Goal: Task Accomplishment & Management: Use online tool/utility

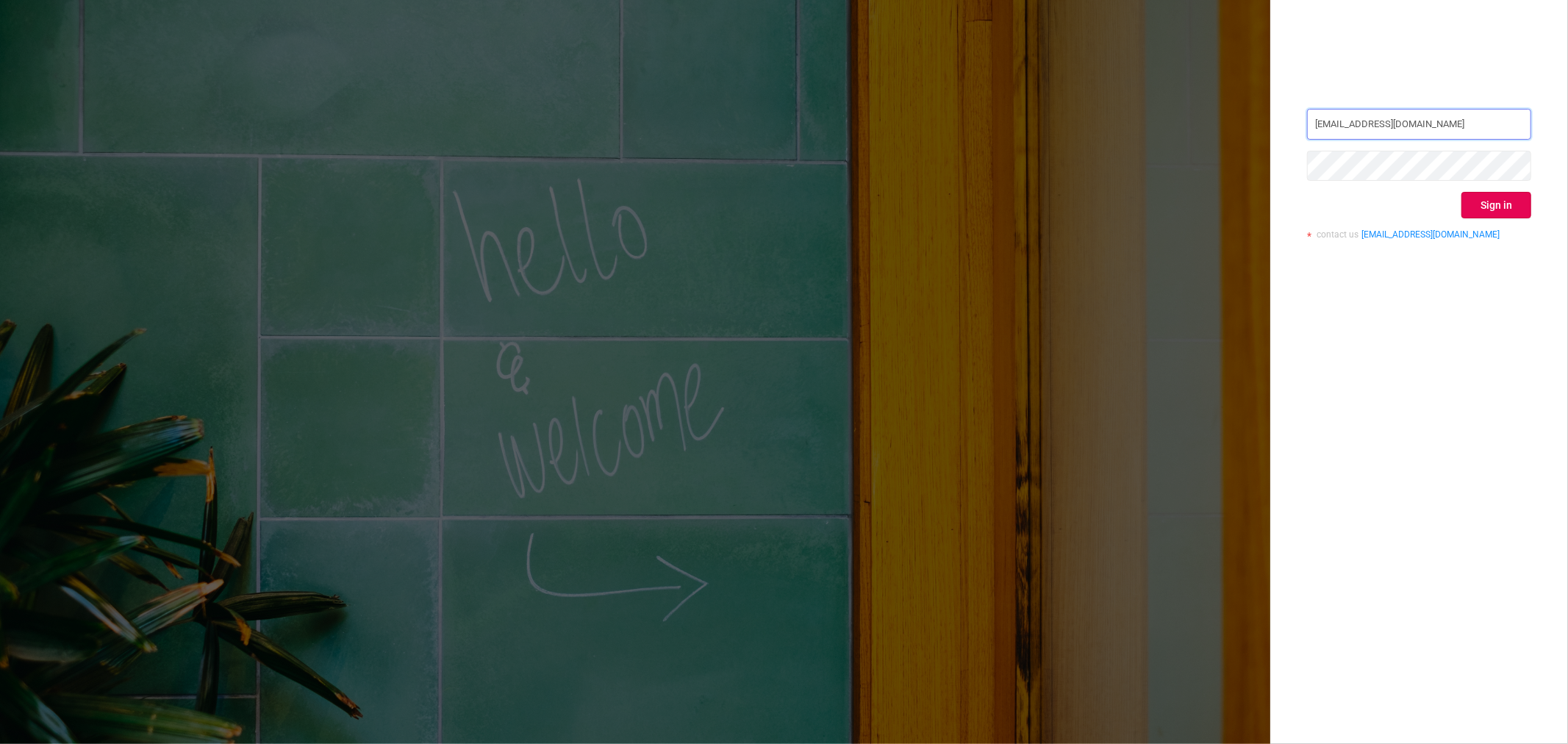
click at [1462, 136] on input "[EMAIL_ADDRESS][DOMAIN_NAME]" at bounding box center [1419, 124] width 224 height 31
type input "[EMAIL_ADDRESS][DOMAIN_NAME]"
click at [1515, 192] on button "Sign in" at bounding box center [1496, 205] width 70 height 27
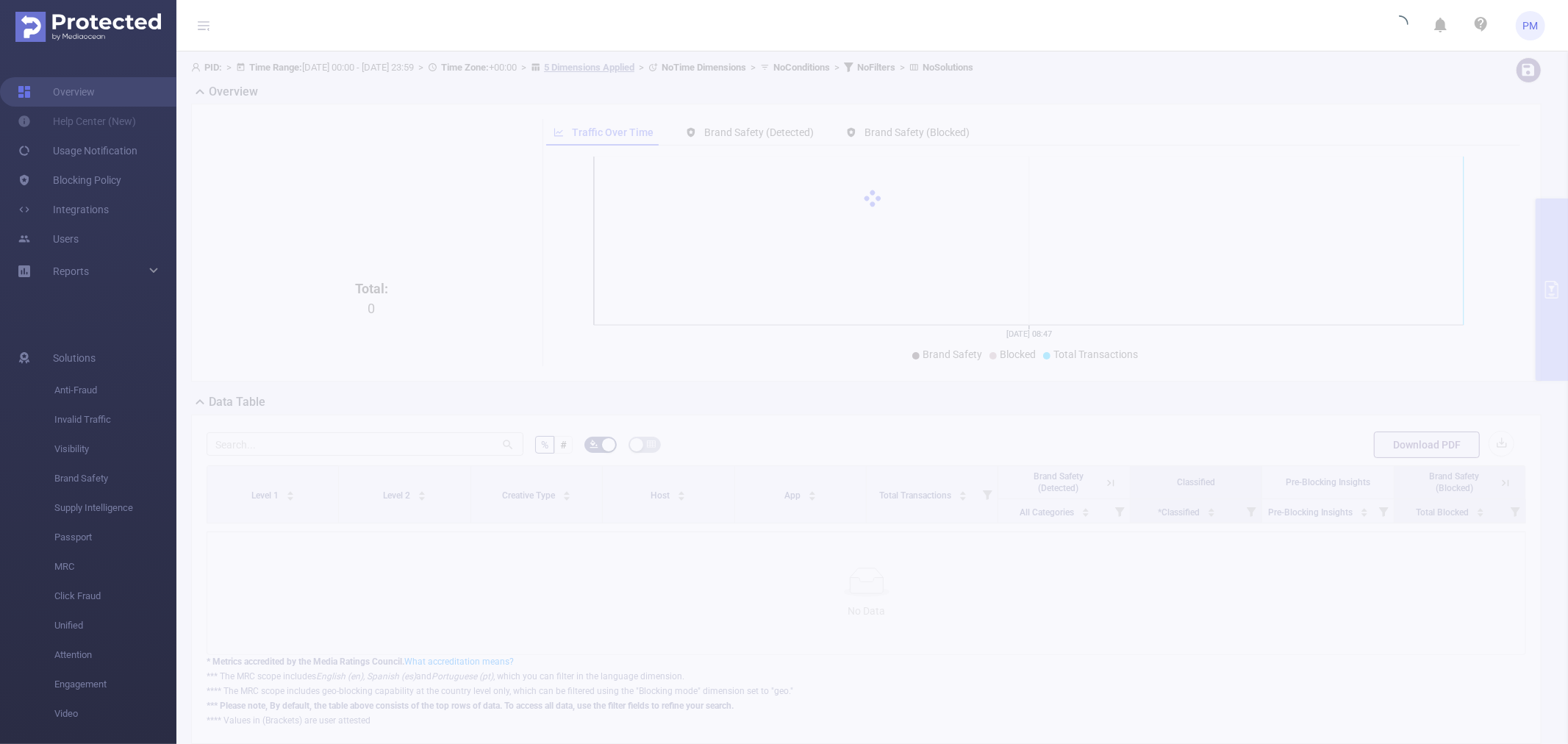
click at [1539, 28] on span "PM" at bounding box center [1530, 26] width 30 height 30
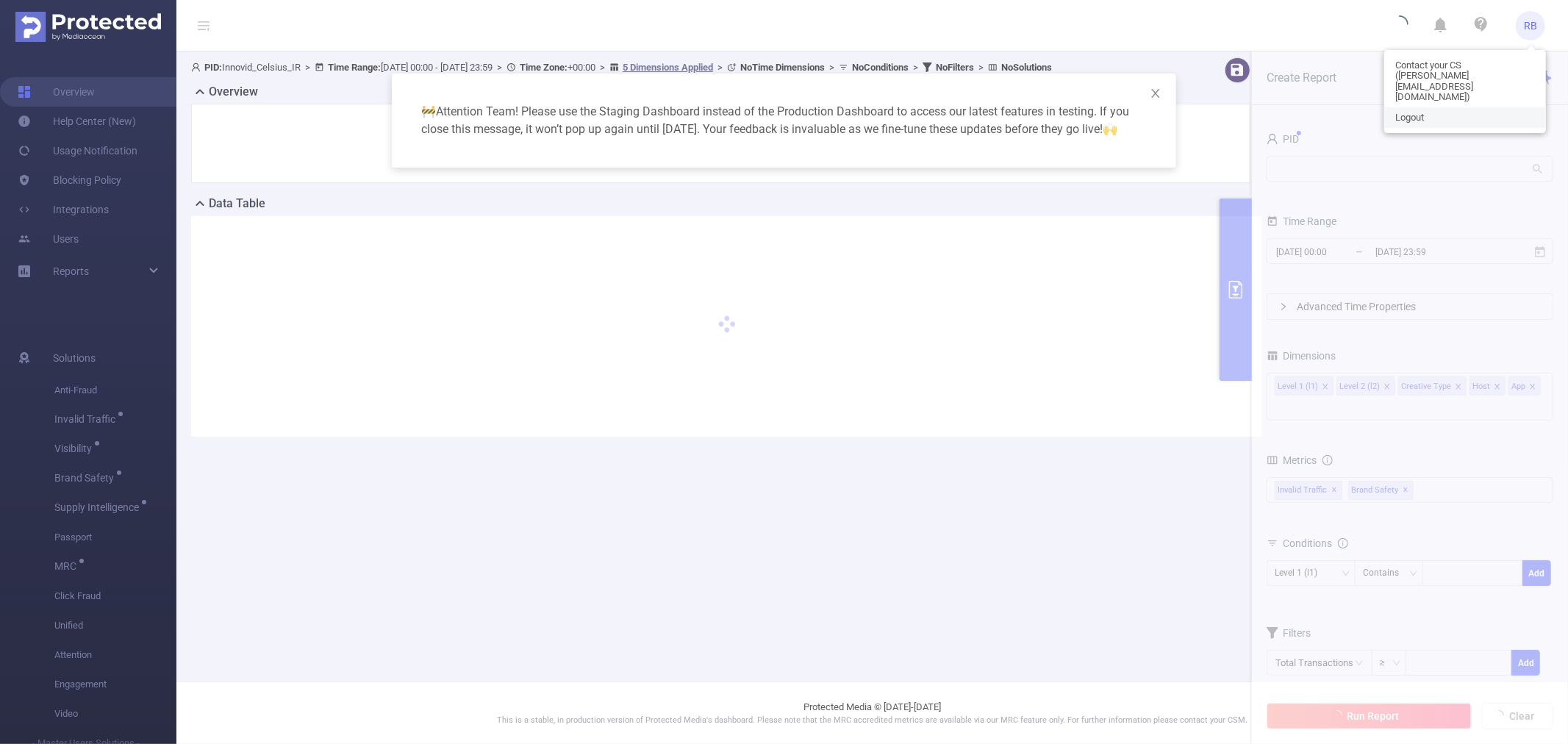
click at [1425, 107] on link "Logout" at bounding box center [1465, 117] width 162 height 21
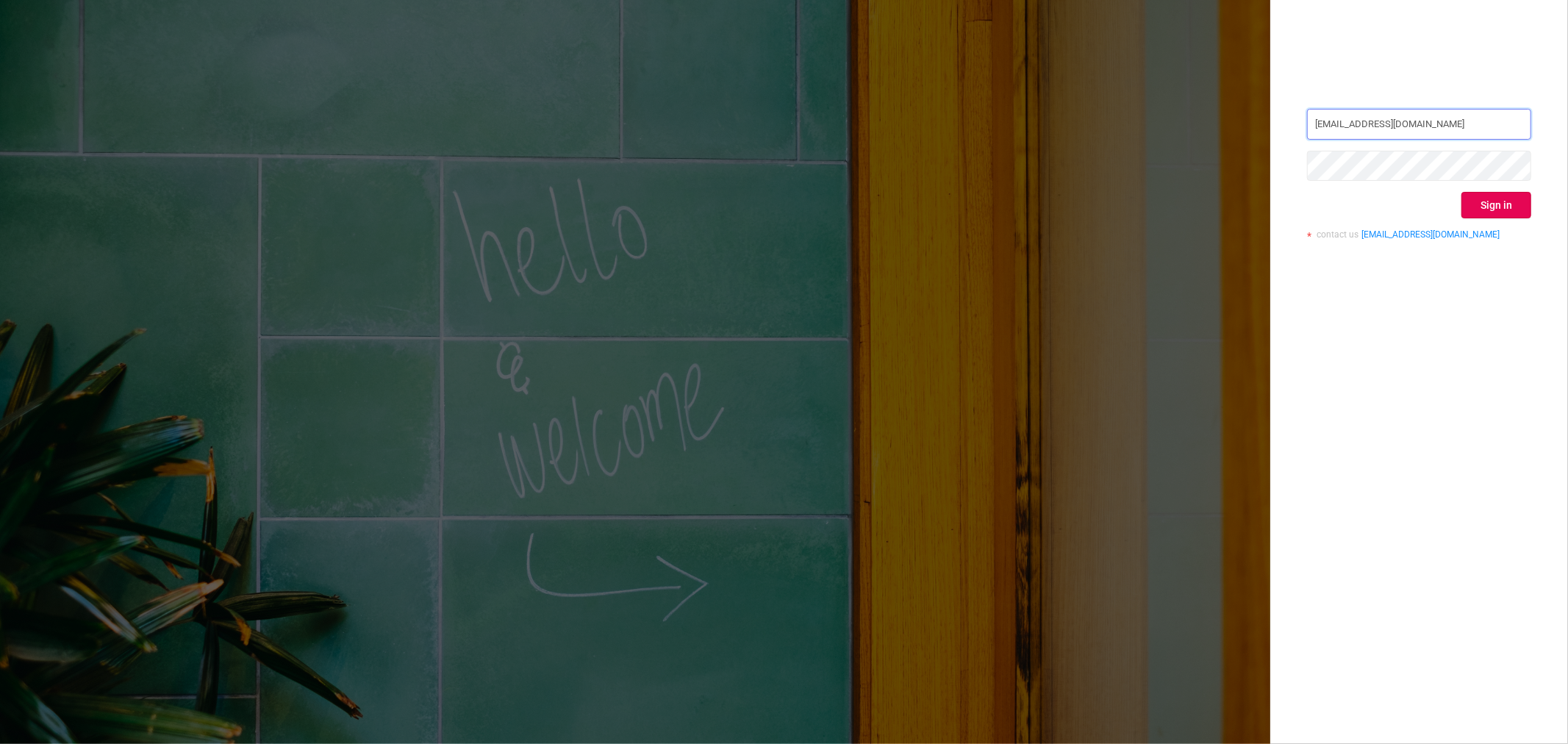
click at [1437, 129] on input "[EMAIL_ADDRESS][DOMAIN_NAME]" at bounding box center [1419, 124] width 224 height 31
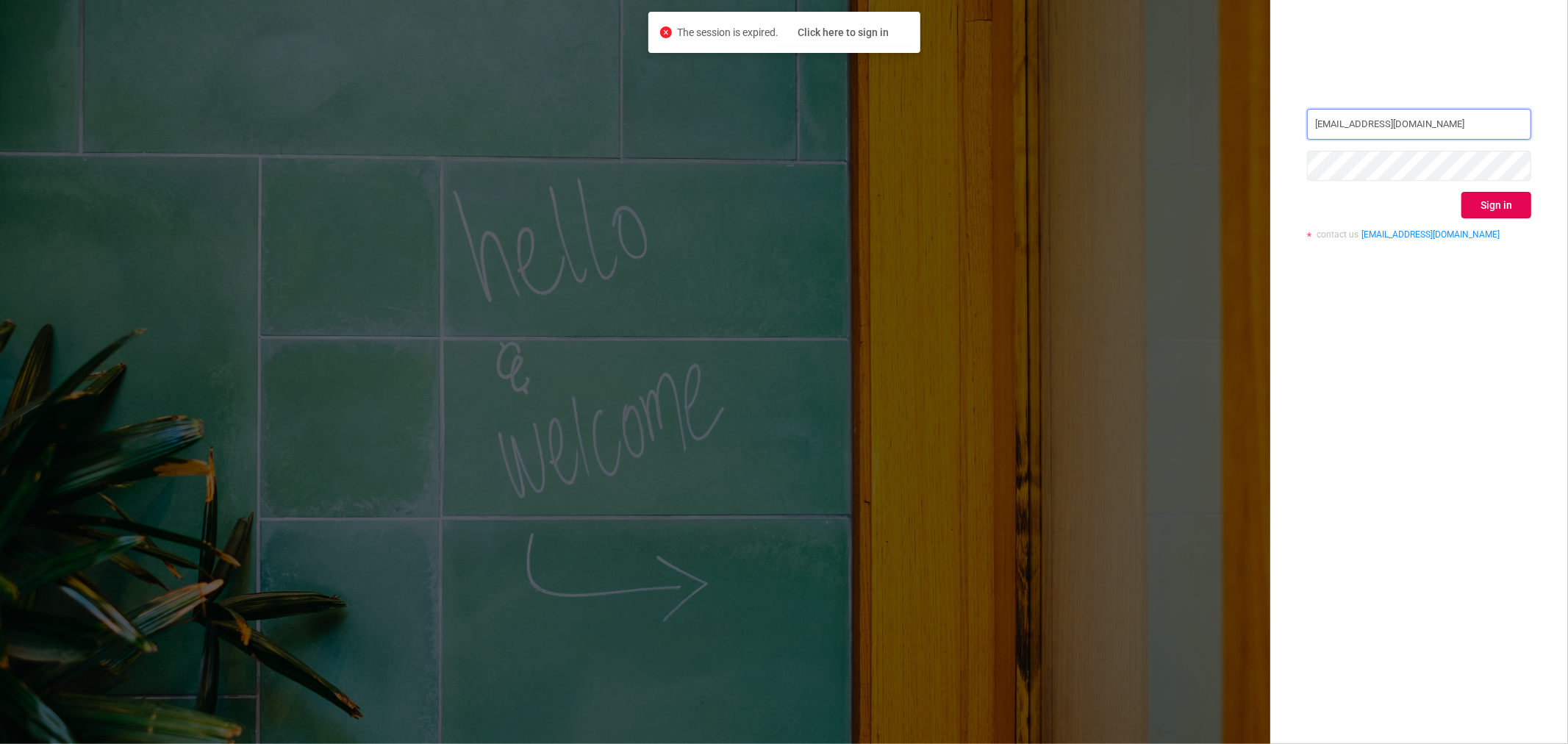
click at [1493, 123] on input "[EMAIL_ADDRESS][DOMAIN_NAME]" at bounding box center [1419, 124] width 224 height 31
type input "[EMAIL_ADDRESS][DOMAIN_NAME]"
click at [1467, 203] on button "Sign in" at bounding box center [1496, 205] width 70 height 27
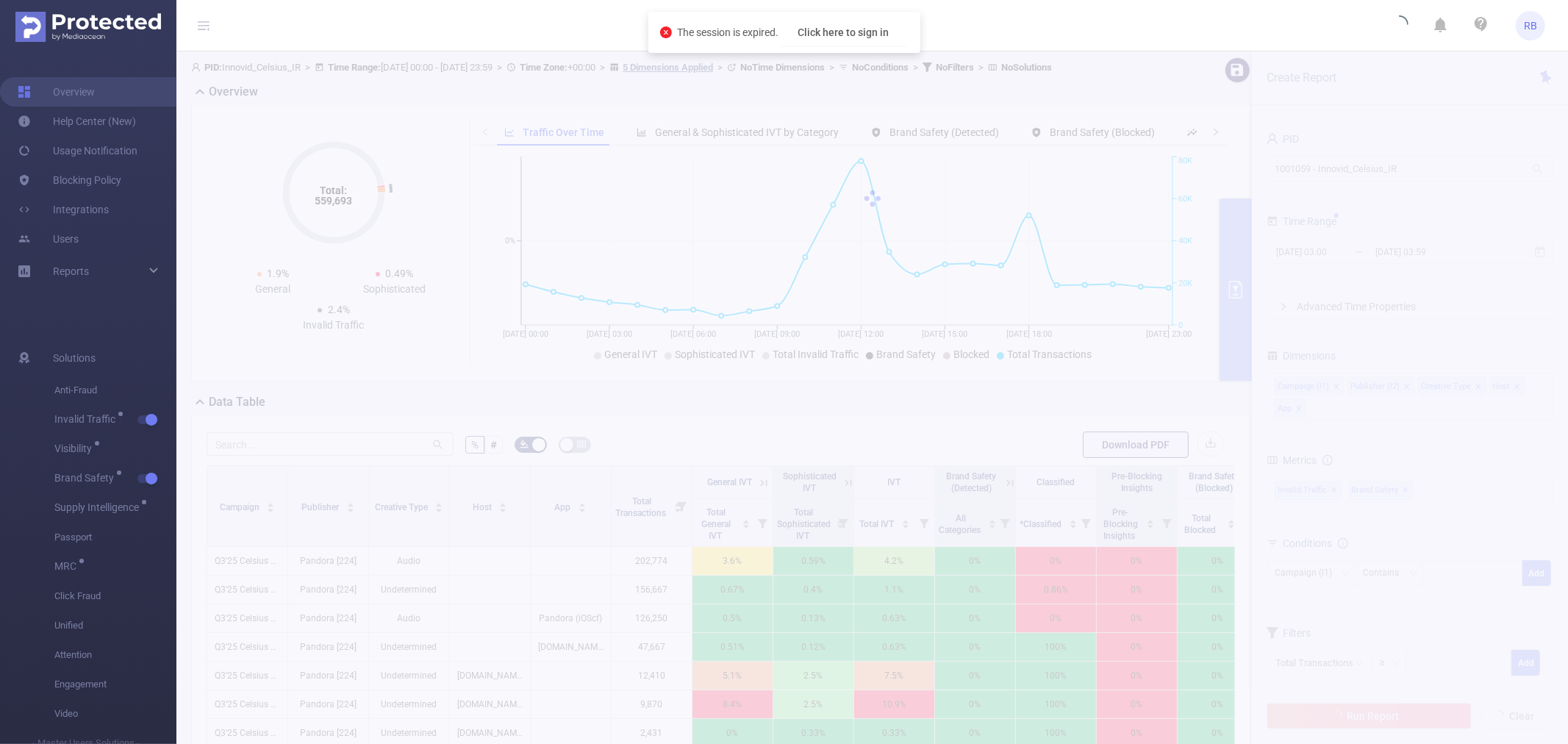
click at [626, 27] on header "RB" at bounding box center [784, 26] width 1568 height 52
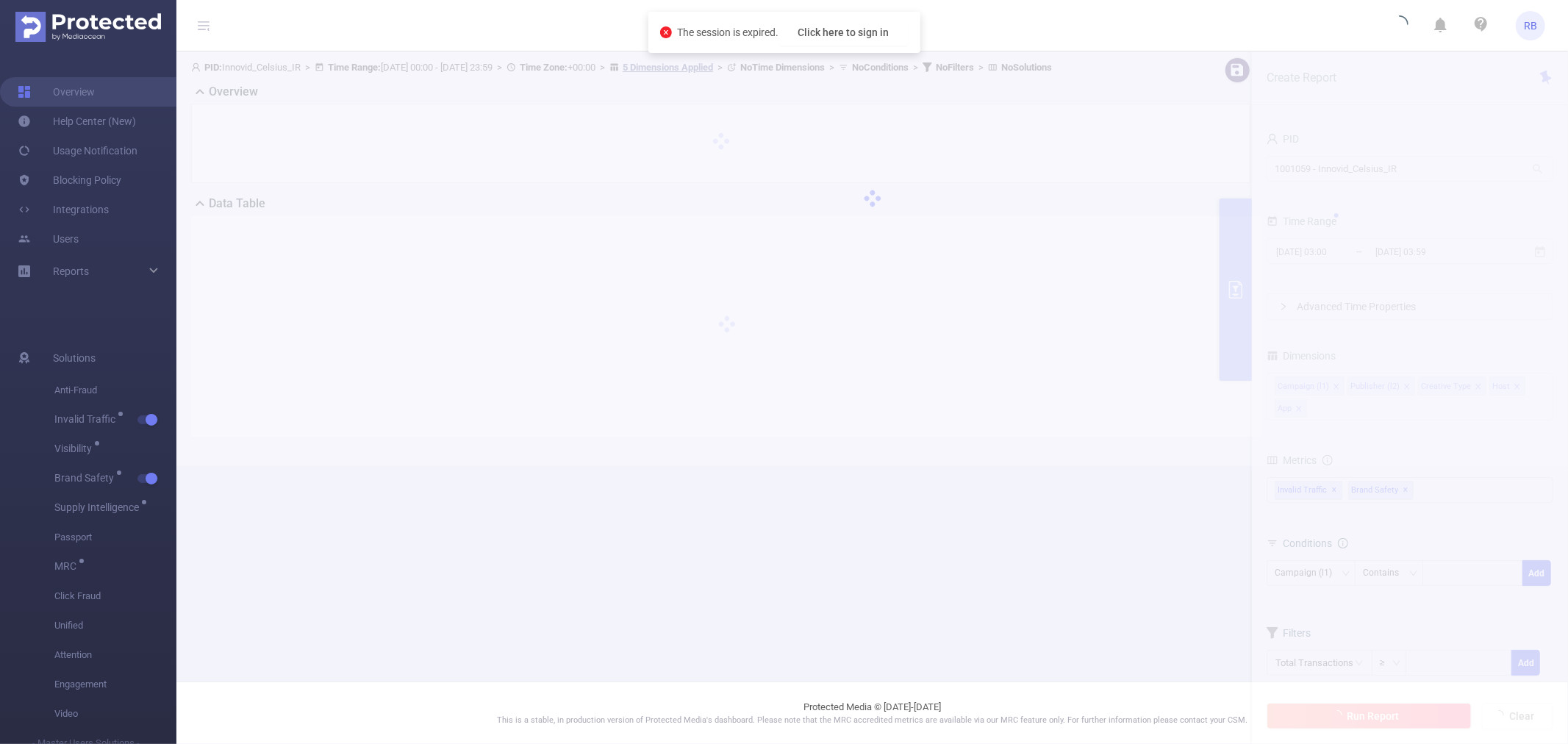
click at [664, 33] on icon "icon: close-circle" at bounding box center [666, 33] width 12 height 12
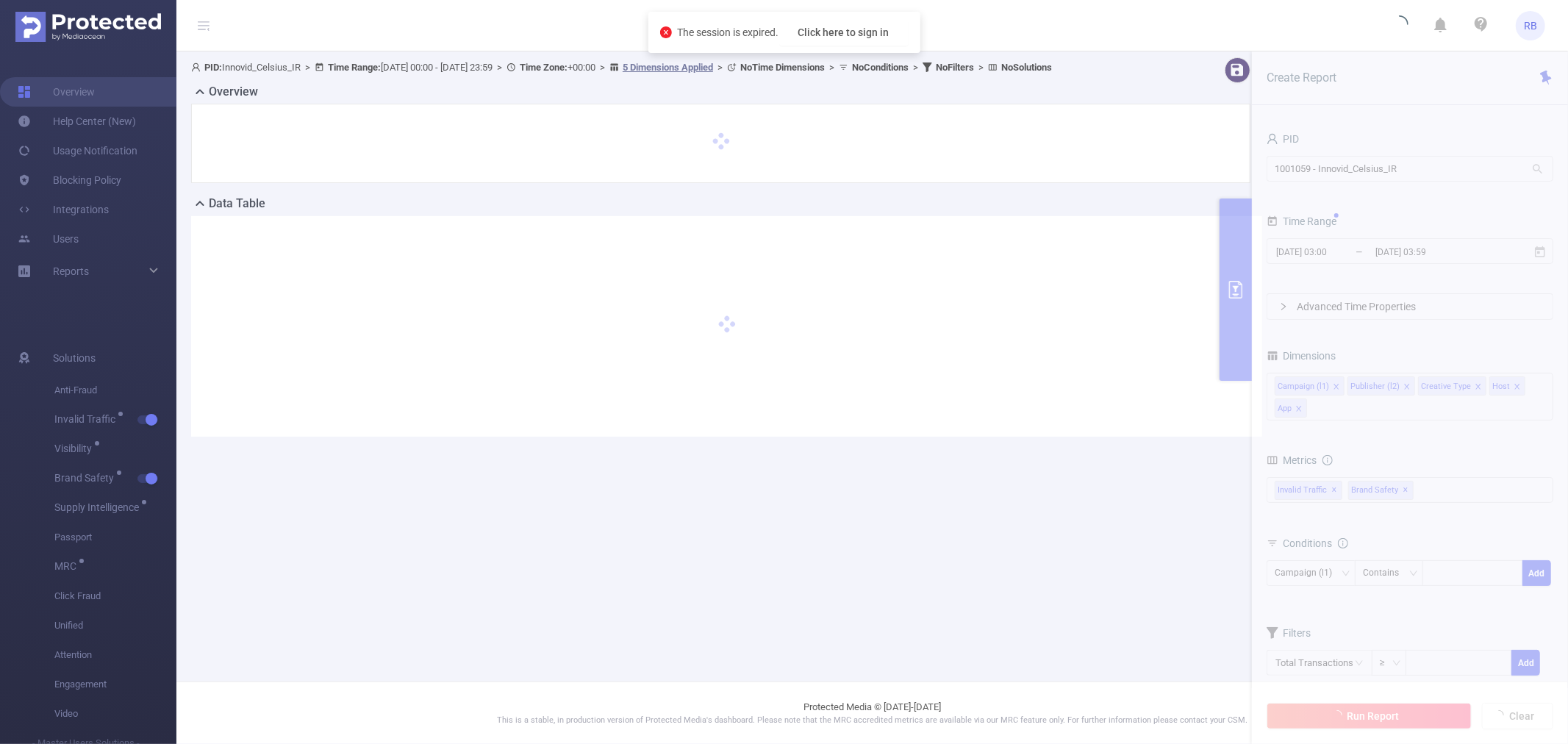
click at [662, 30] on icon "icon: close-circle" at bounding box center [666, 33] width 12 height 12
click at [1186, 18] on header "RB" at bounding box center [784, 26] width 1568 height 52
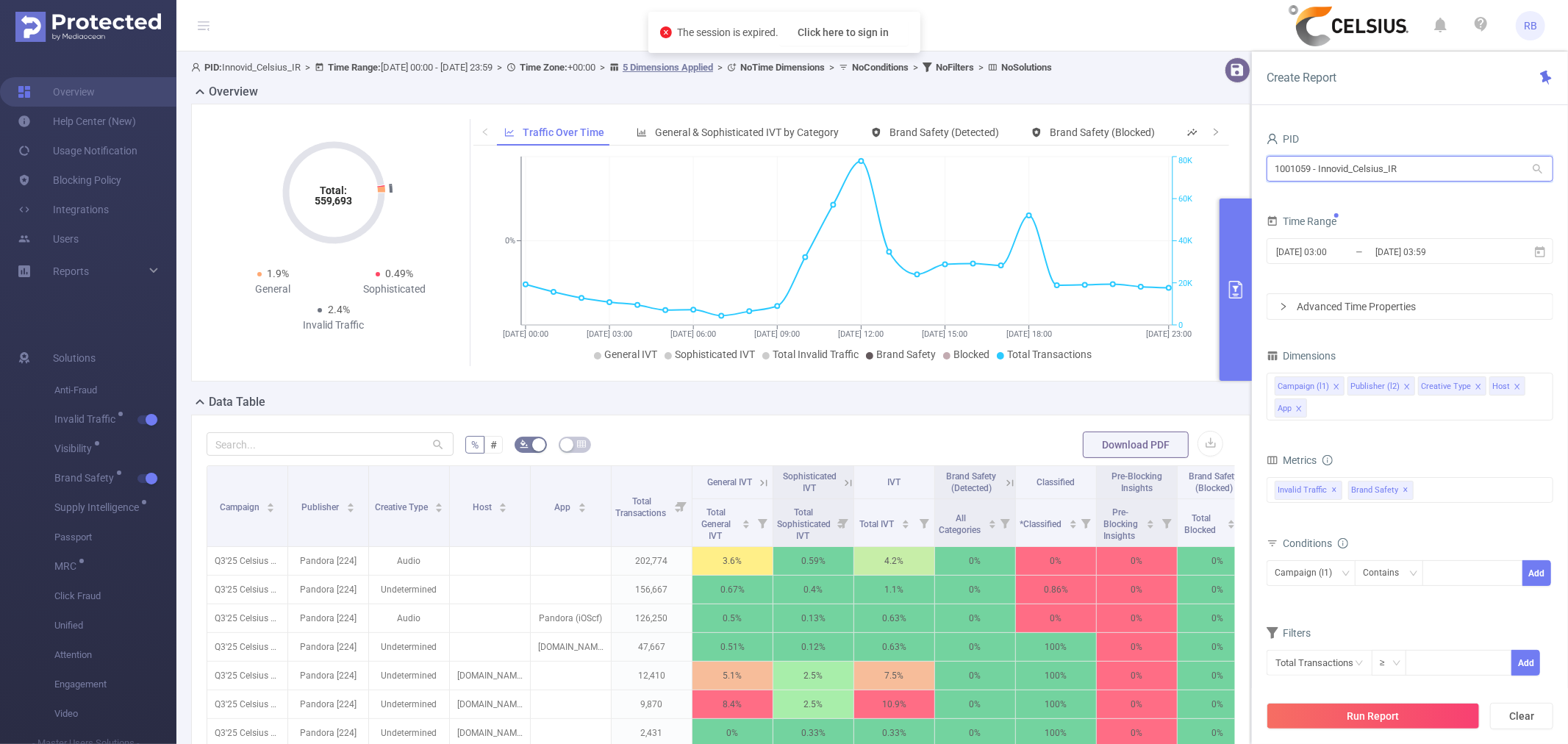
click at [1346, 169] on input "1001059 - Innovid_Celsius_IR" at bounding box center [1410, 168] width 287 height 26
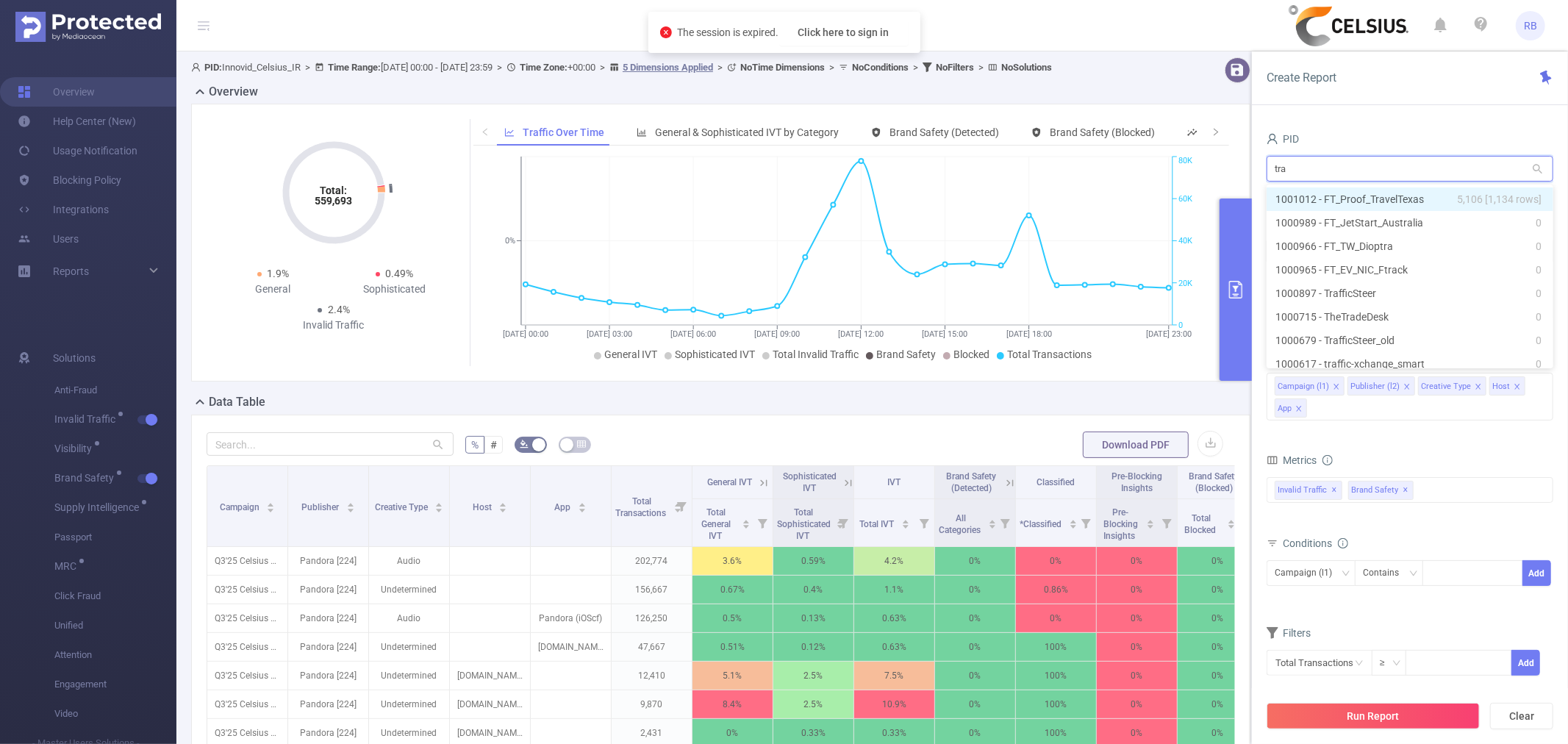
type input "trav"
click at [1361, 204] on li "1001012 - FT_Proof_TravelTexas 5,106 [1,134 rows]" at bounding box center [1410, 199] width 287 height 24
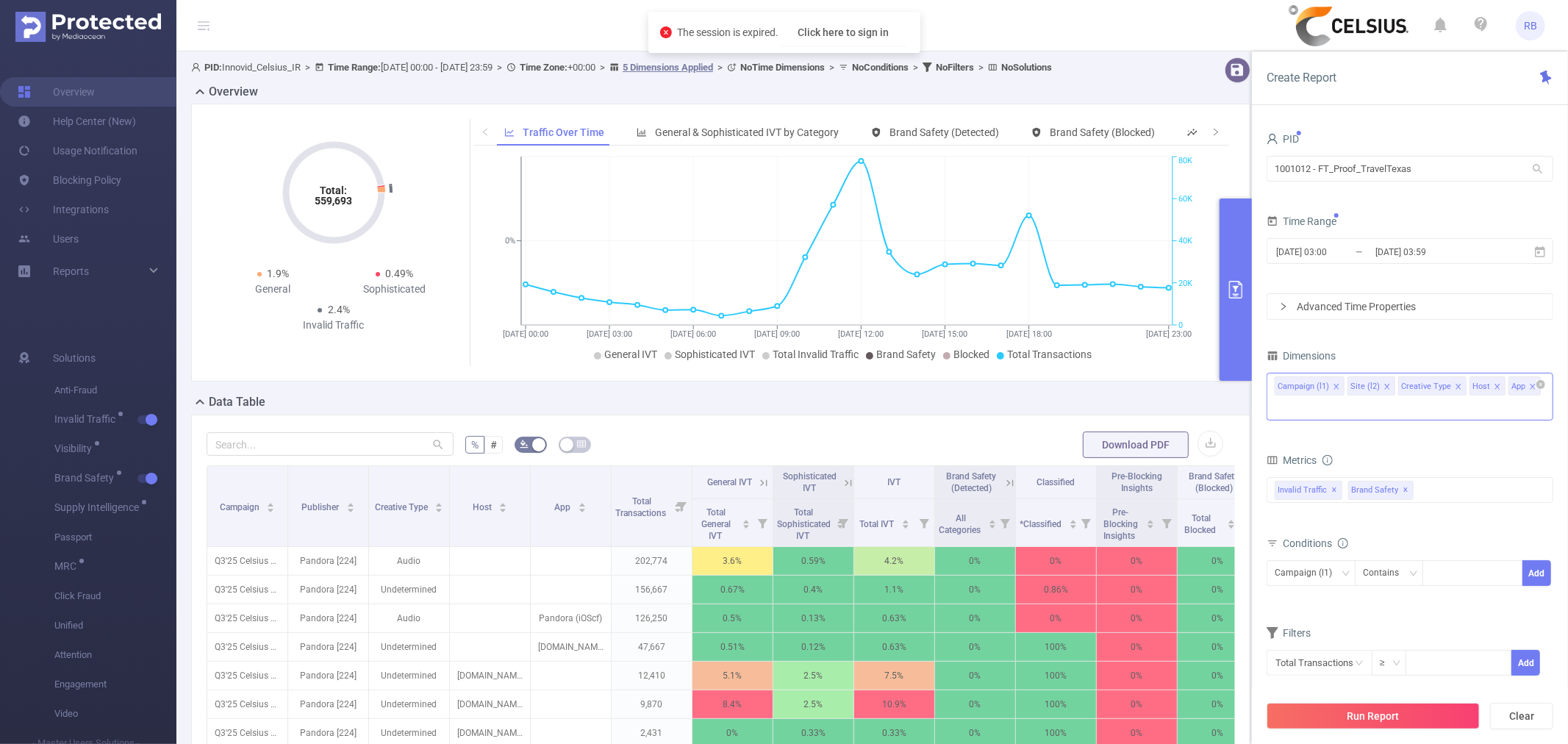
click at [1374, 414] on div "Campaign (l1) Site (l2) Creative Type Host App" at bounding box center [1410, 396] width 287 height 48
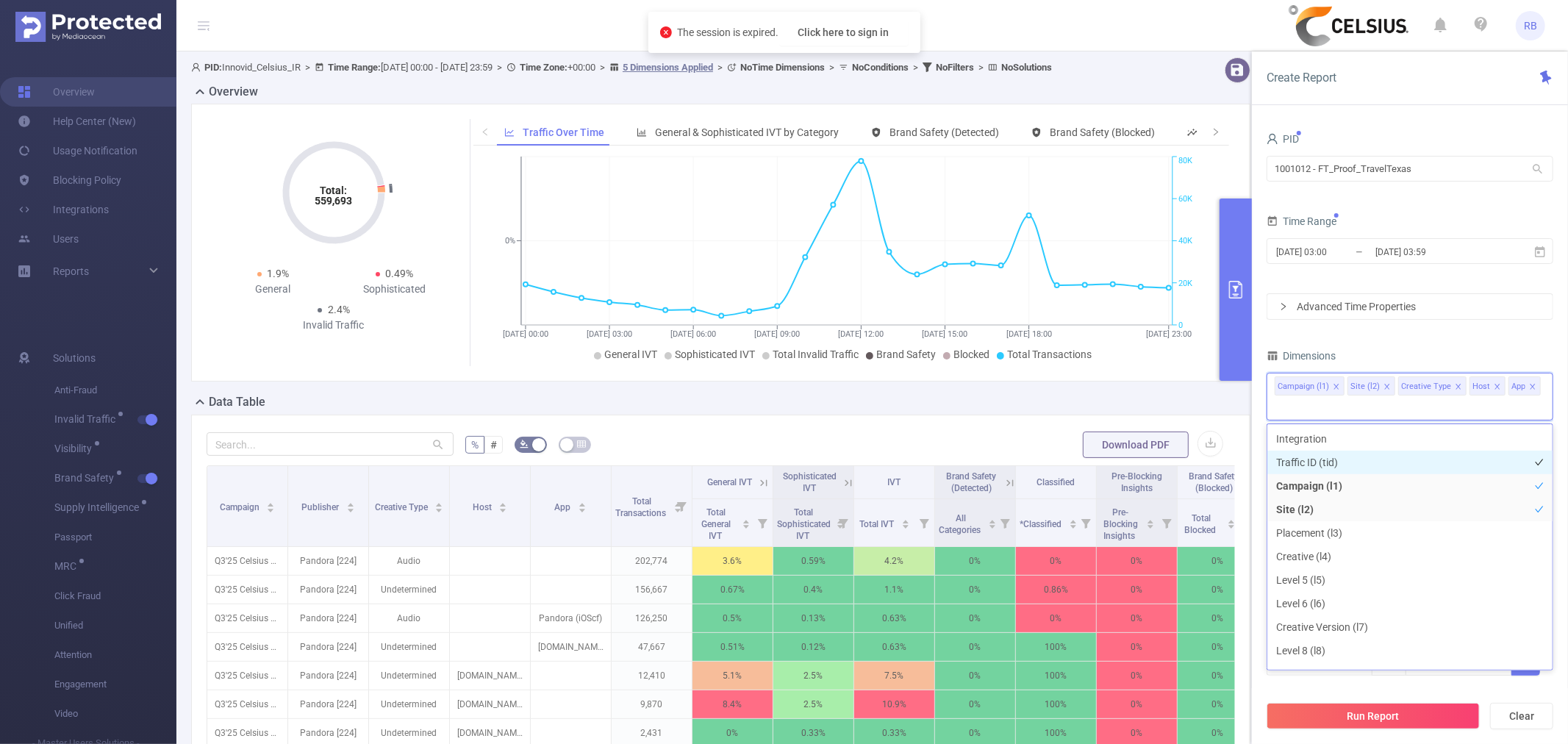
click at [1343, 460] on li "Traffic ID (tid)" at bounding box center [1410, 463] width 285 height 24
click at [1327, 556] on li "Creative (l4)" at bounding box center [1410, 556] width 285 height 24
click at [1326, 501] on li "Site (l2)" at bounding box center [1410, 510] width 285 height 24
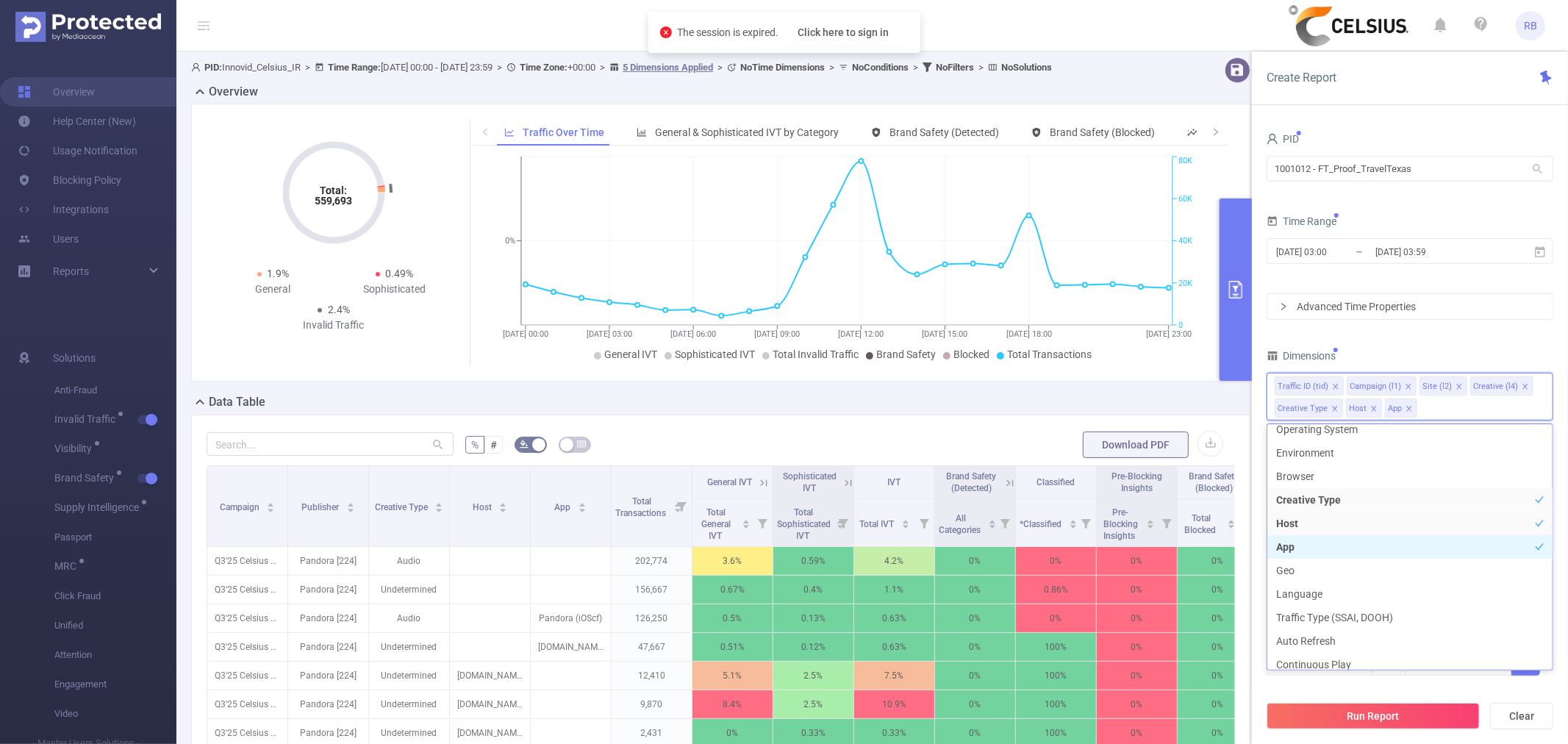
click at [1311, 540] on li "App" at bounding box center [1410, 547] width 285 height 24
click at [1313, 522] on li "Host" at bounding box center [1410, 523] width 285 height 24
click at [1306, 524] on li "Host" at bounding box center [1410, 523] width 285 height 24
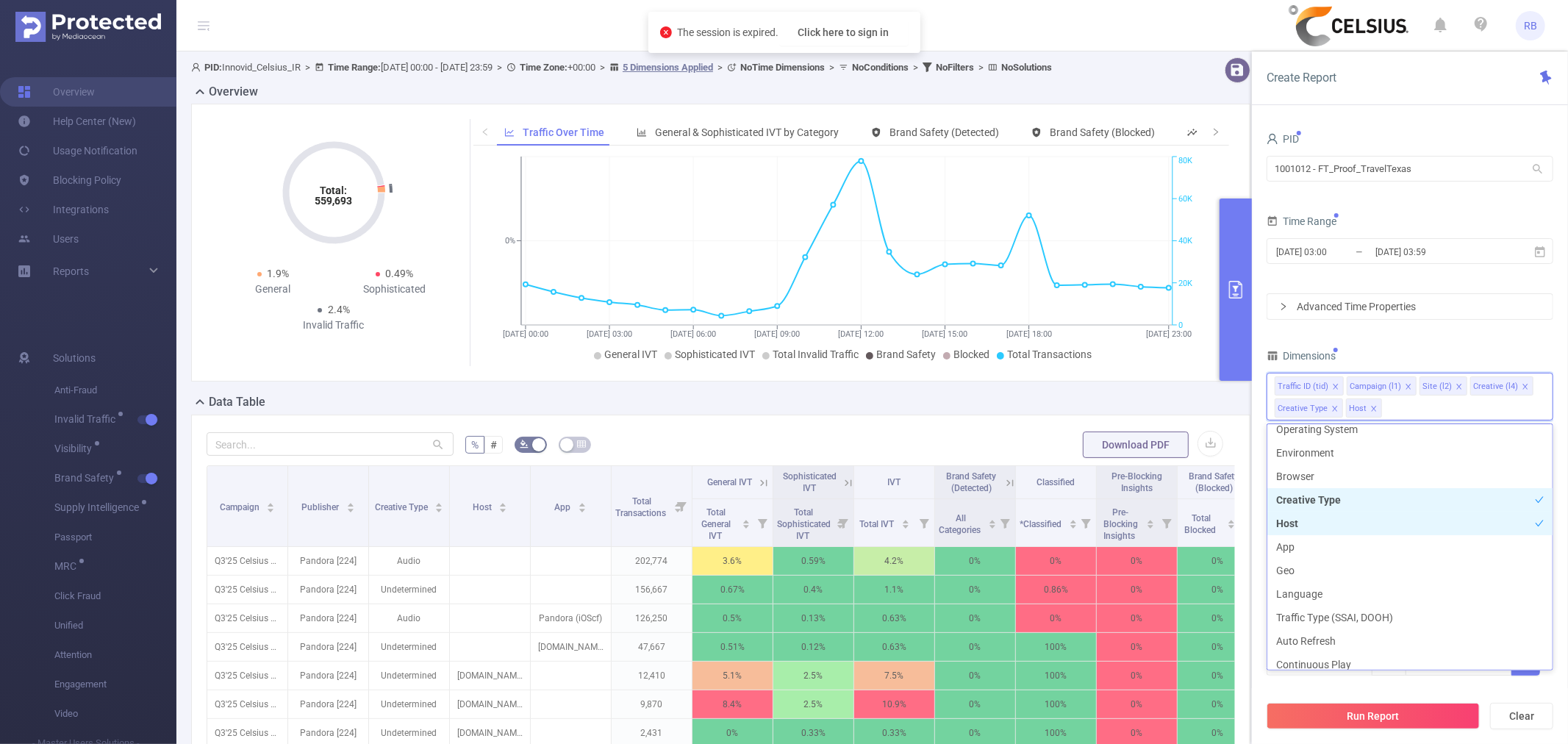
click at [1311, 508] on li "Creative Type" at bounding box center [1410, 500] width 285 height 24
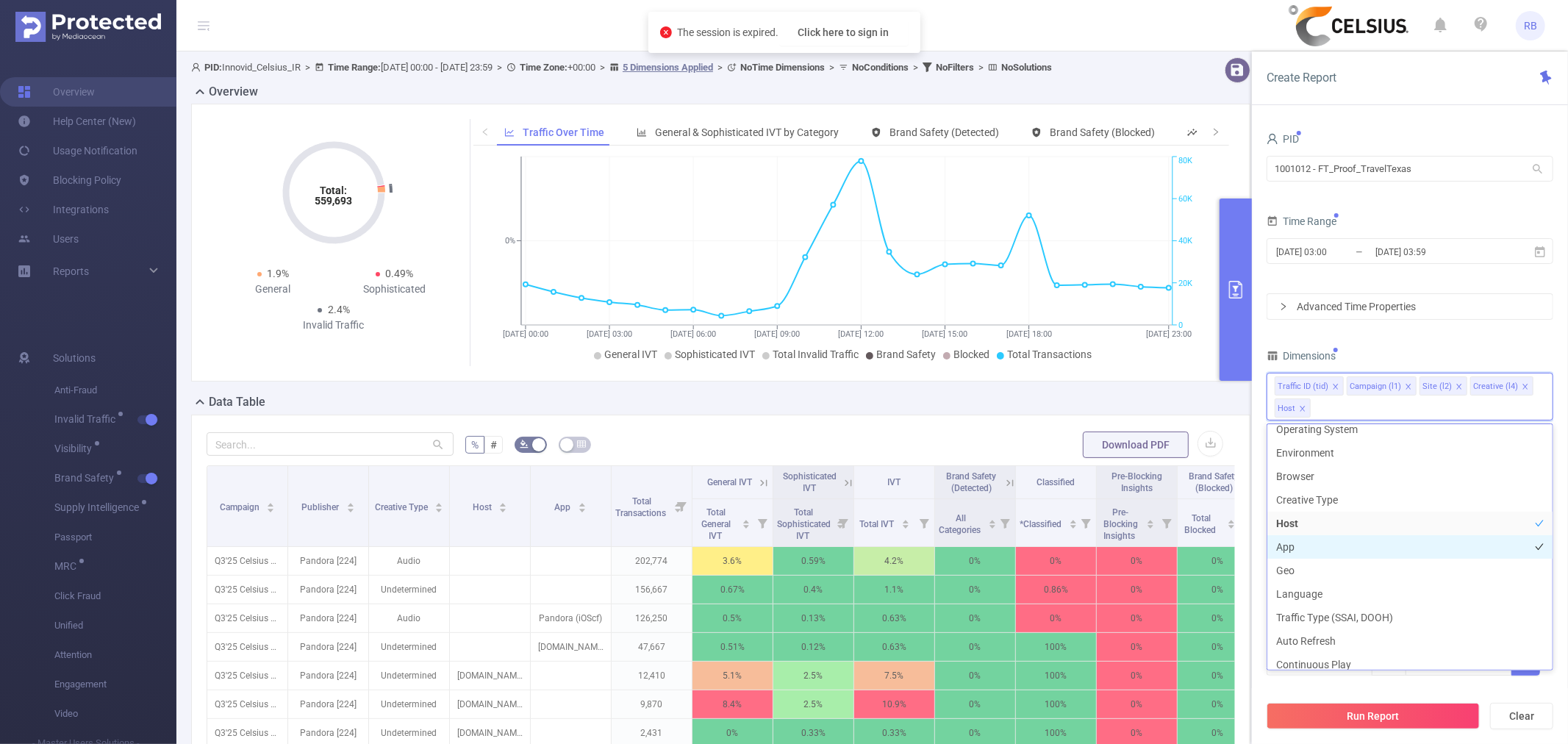
click at [1298, 539] on li "App" at bounding box center [1410, 547] width 285 height 24
click at [1314, 569] on li "Geo" at bounding box center [1410, 570] width 285 height 24
click at [1405, 344] on div "PID 1001012 - FT_Proof_TravelTexas 1001012 - FT_Proof_TravelTexas Time Range [D…" at bounding box center [1410, 412] width 287 height 566
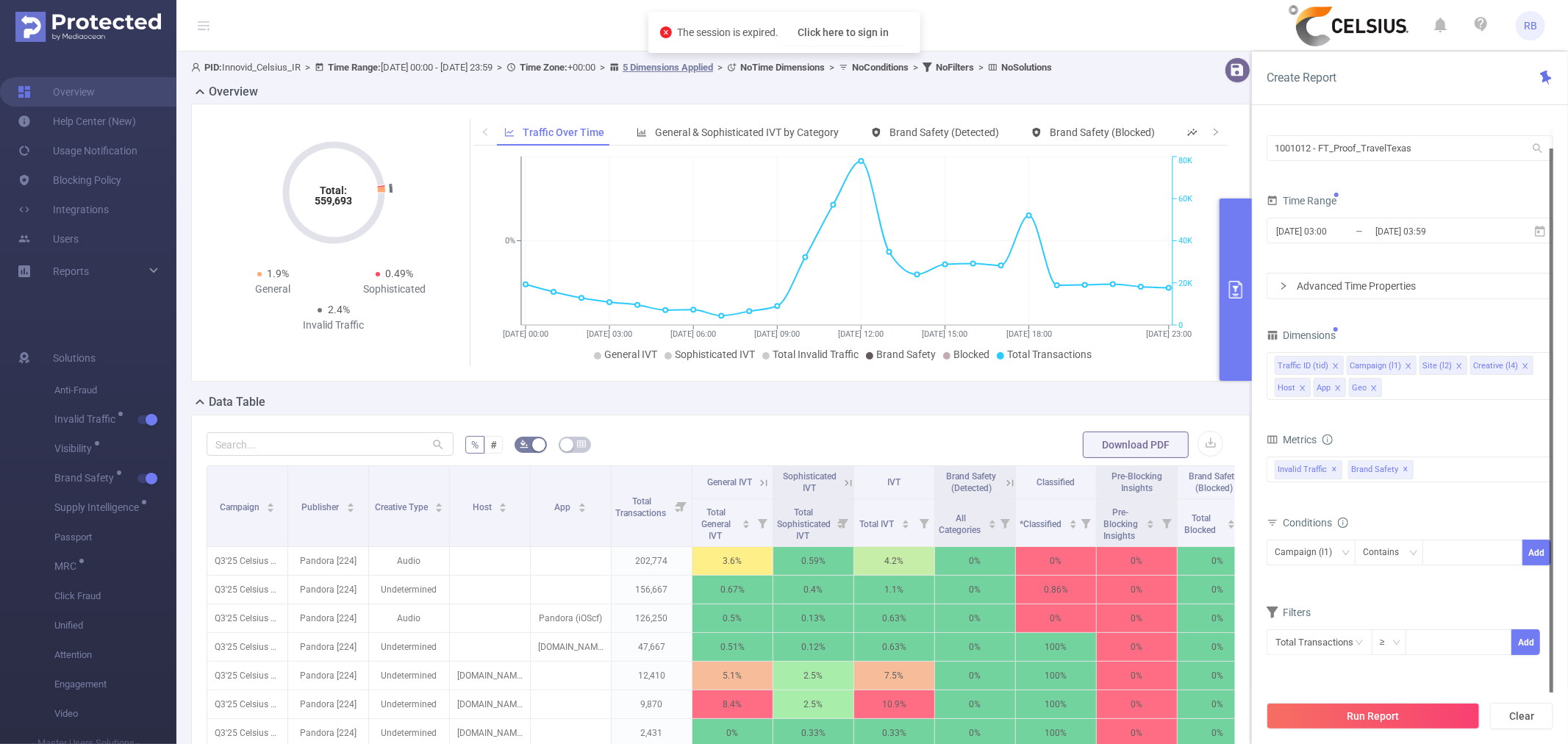
click at [1344, 709] on button "Run Report" at bounding box center [1373, 716] width 214 height 27
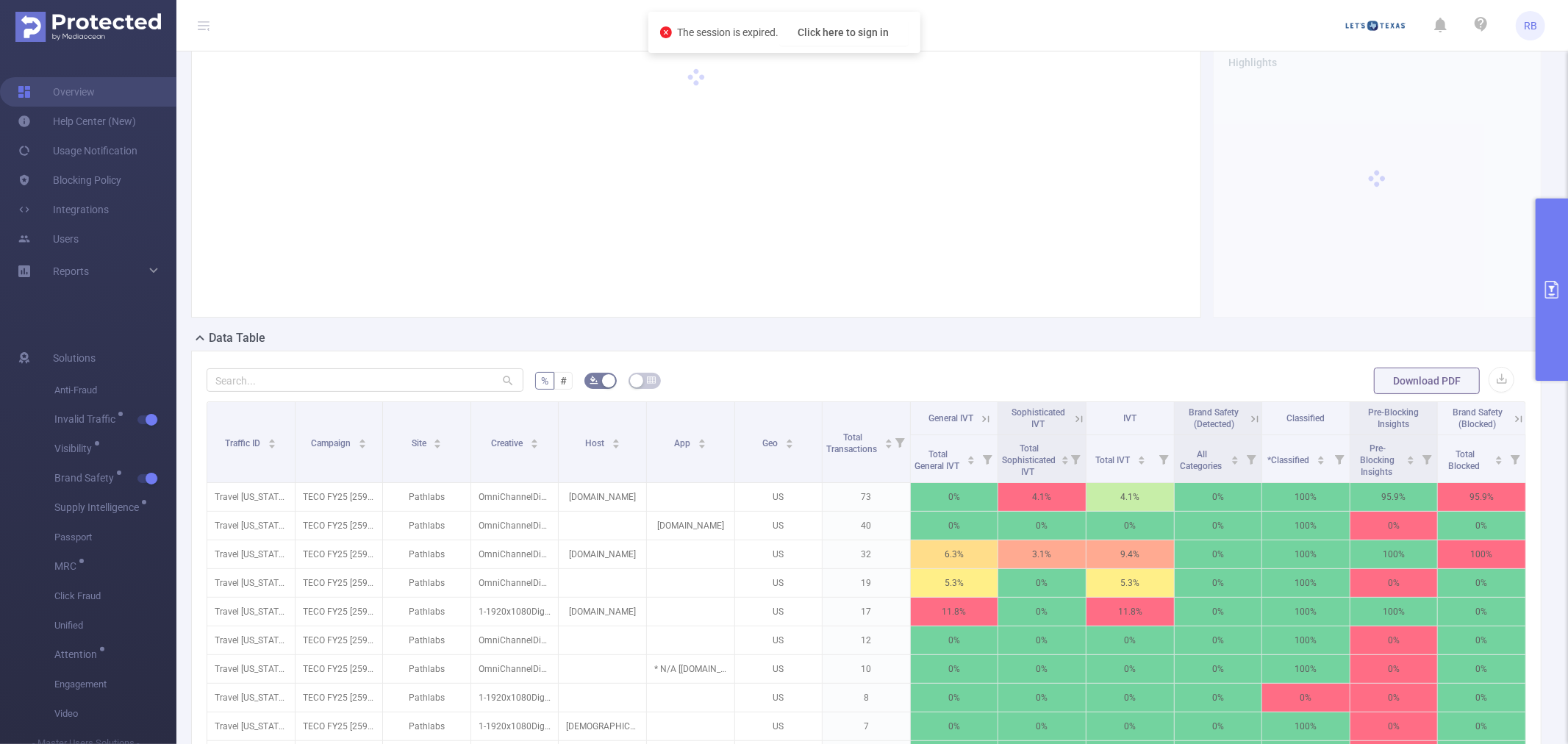
scroll to position [163, 0]
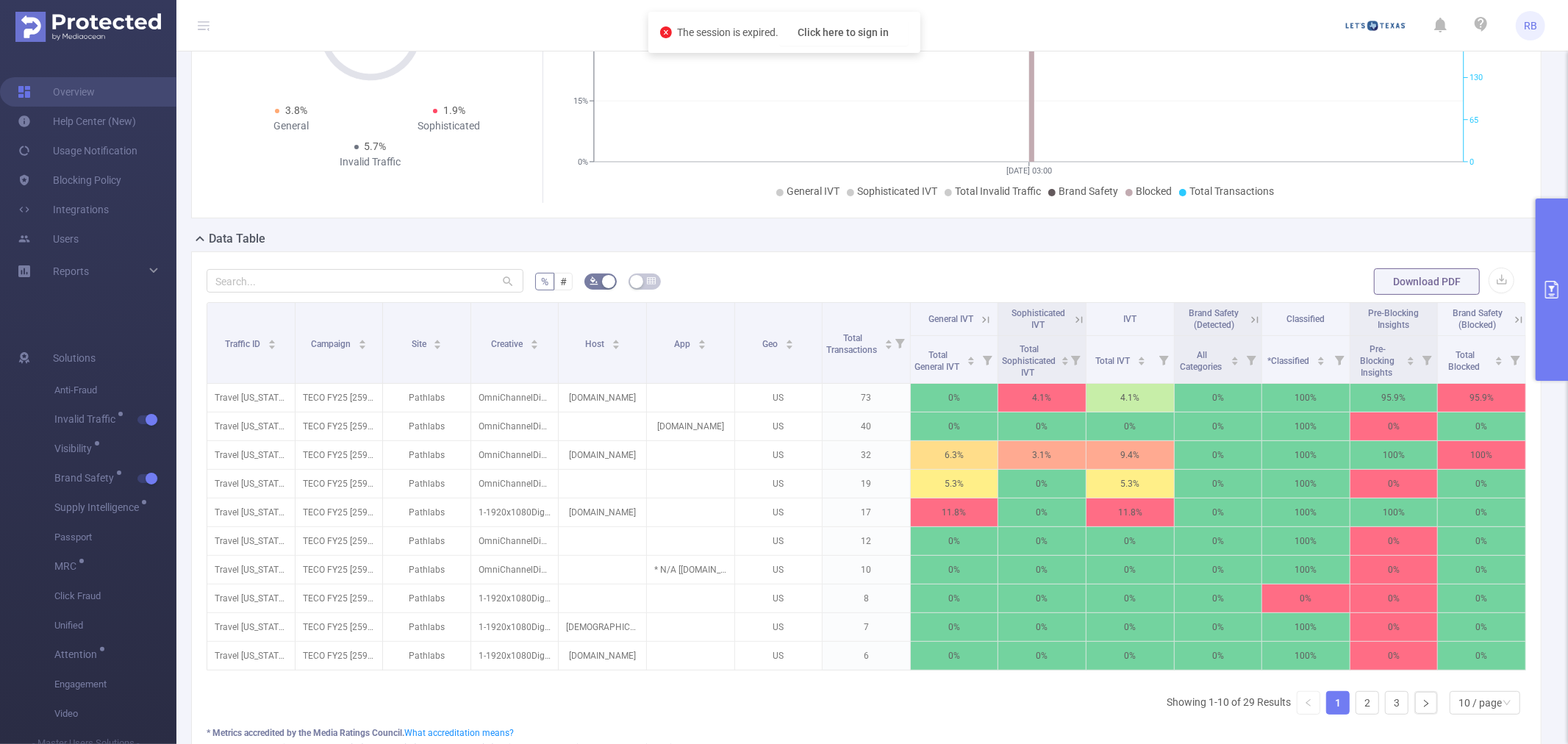
click at [1547, 267] on button "primary" at bounding box center [1552, 290] width 33 height 182
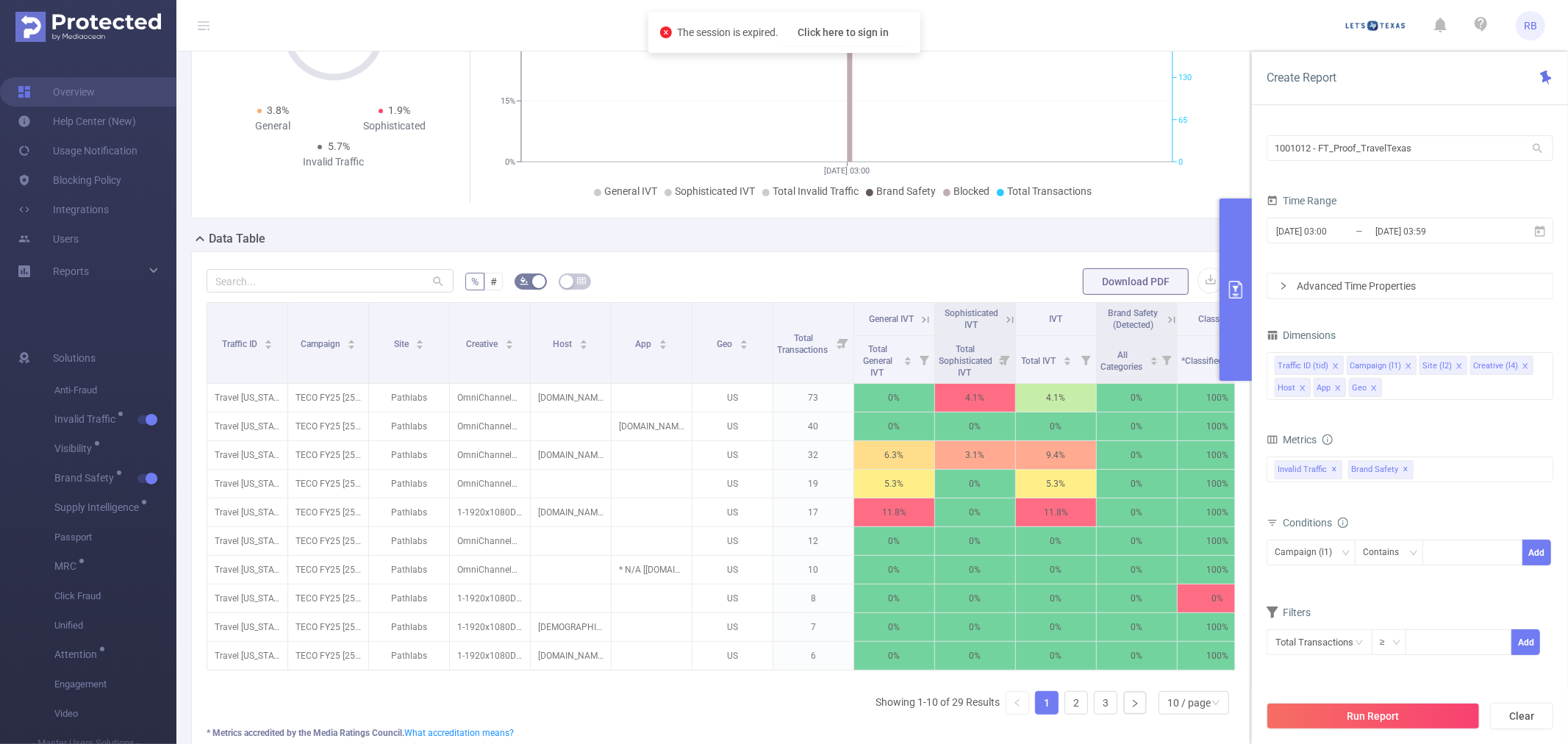
click at [1382, 215] on div "[DATE] 03:00 _ [DATE] 03:59" at bounding box center [1410, 232] width 287 height 35
click at [1378, 225] on input "[DATE] 03:59" at bounding box center [1433, 231] width 119 height 20
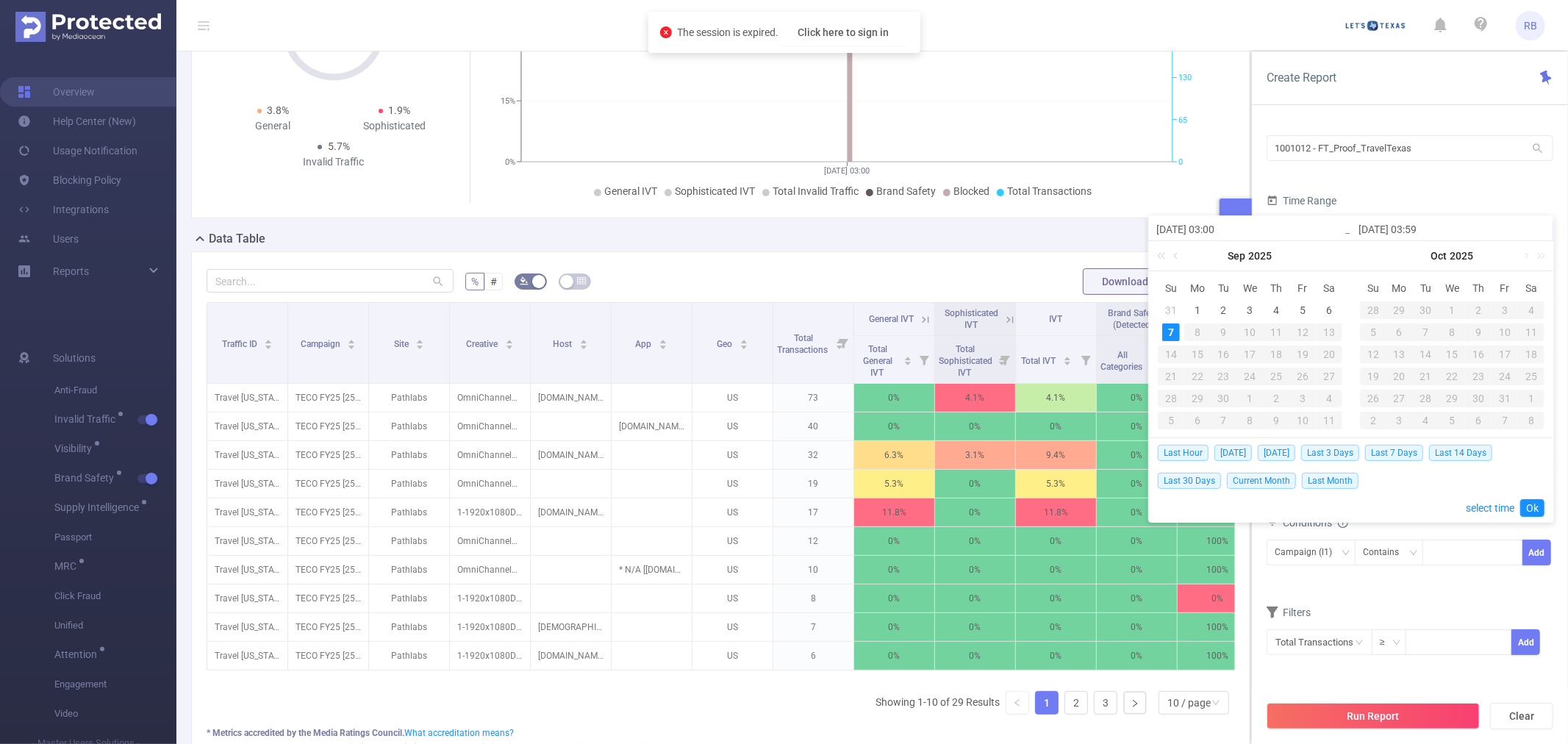
click at [1378, 225] on input "[DATE] 03:59" at bounding box center [1453, 229] width 188 height 18
click at [1387, 200] on div "Time Range" at bounding box center [1410, 202] width 287 height 24
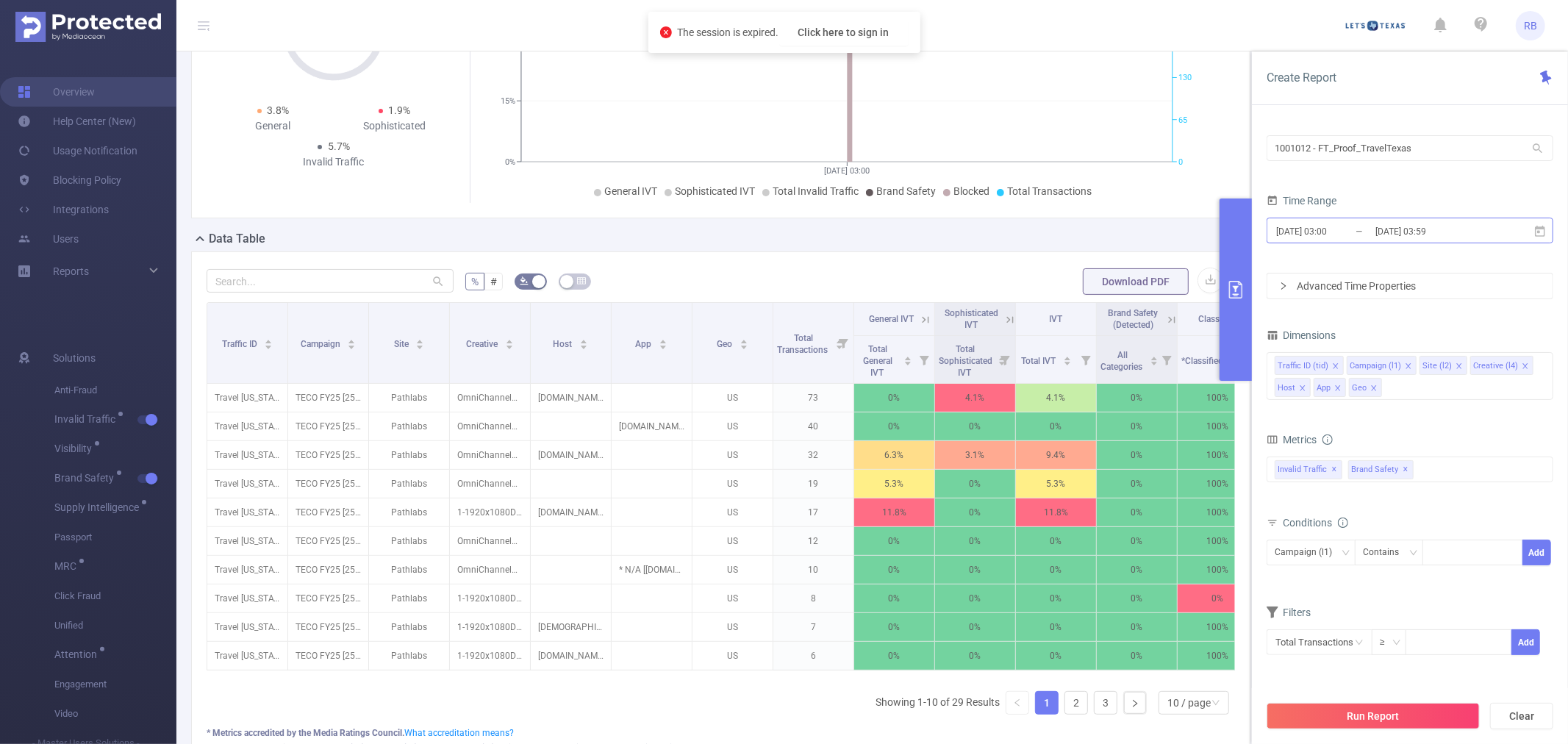
click at [1374, 228] on input "[DATE] 03:59" at bounding box center [1433, 231] width 119 height 20
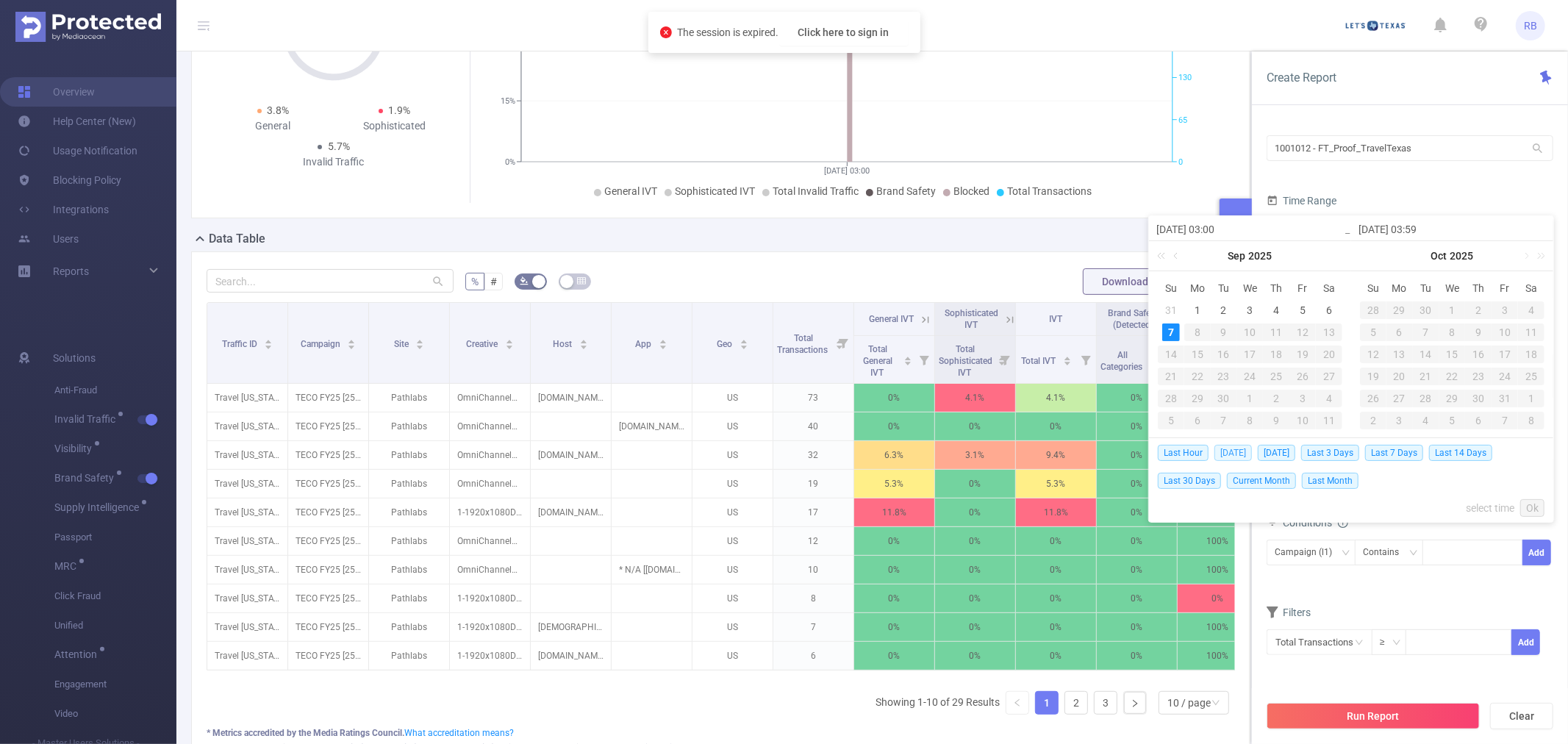
click at [1237, 449] on span "[DATE]" at bounding box center [1233, 453] width 38 height 16
type input "[DATE] 00:00"
type input "[DATE] 23:59"
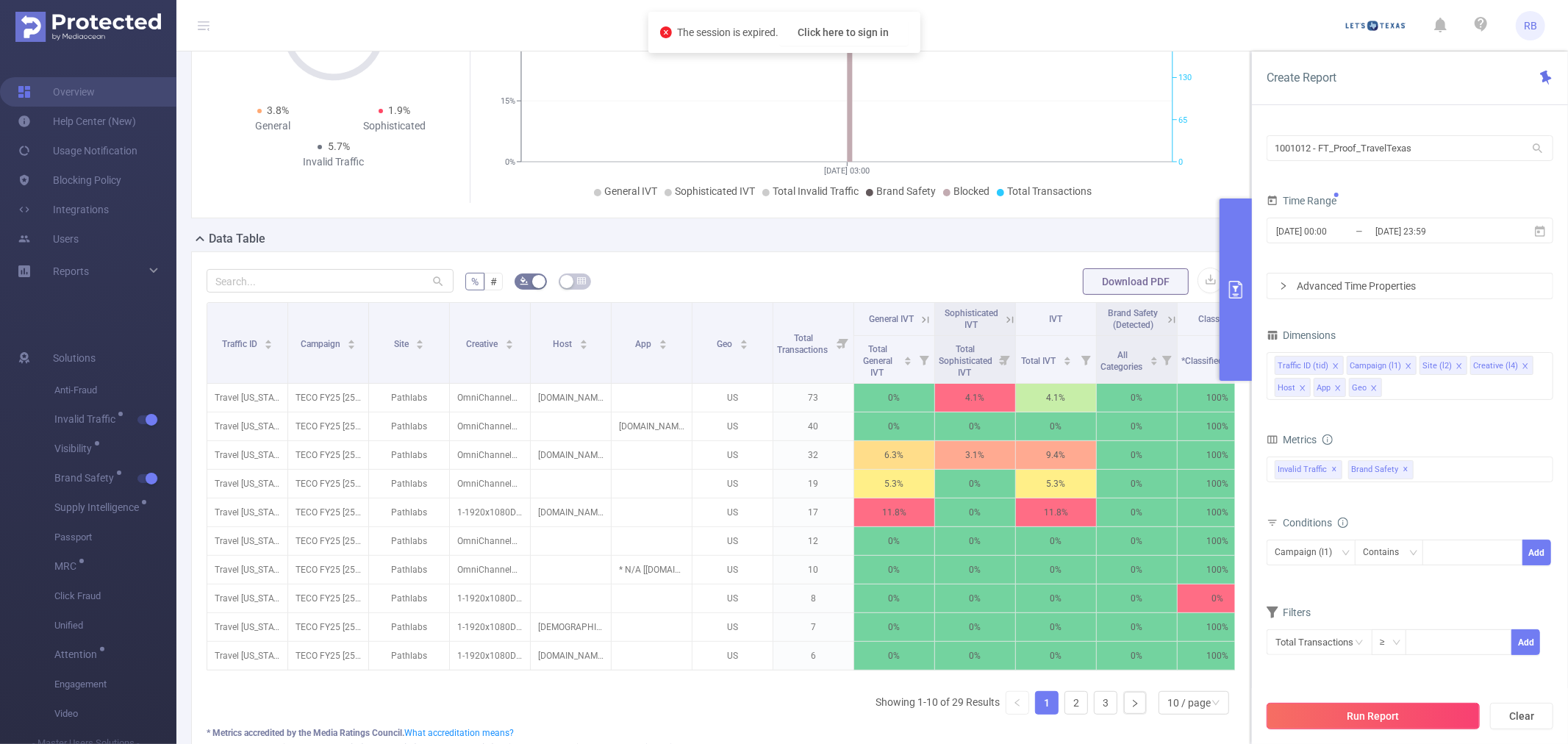
click at [1300, 711] on button "Run Report" at bounding box center [1373, 716] width 214 height 27
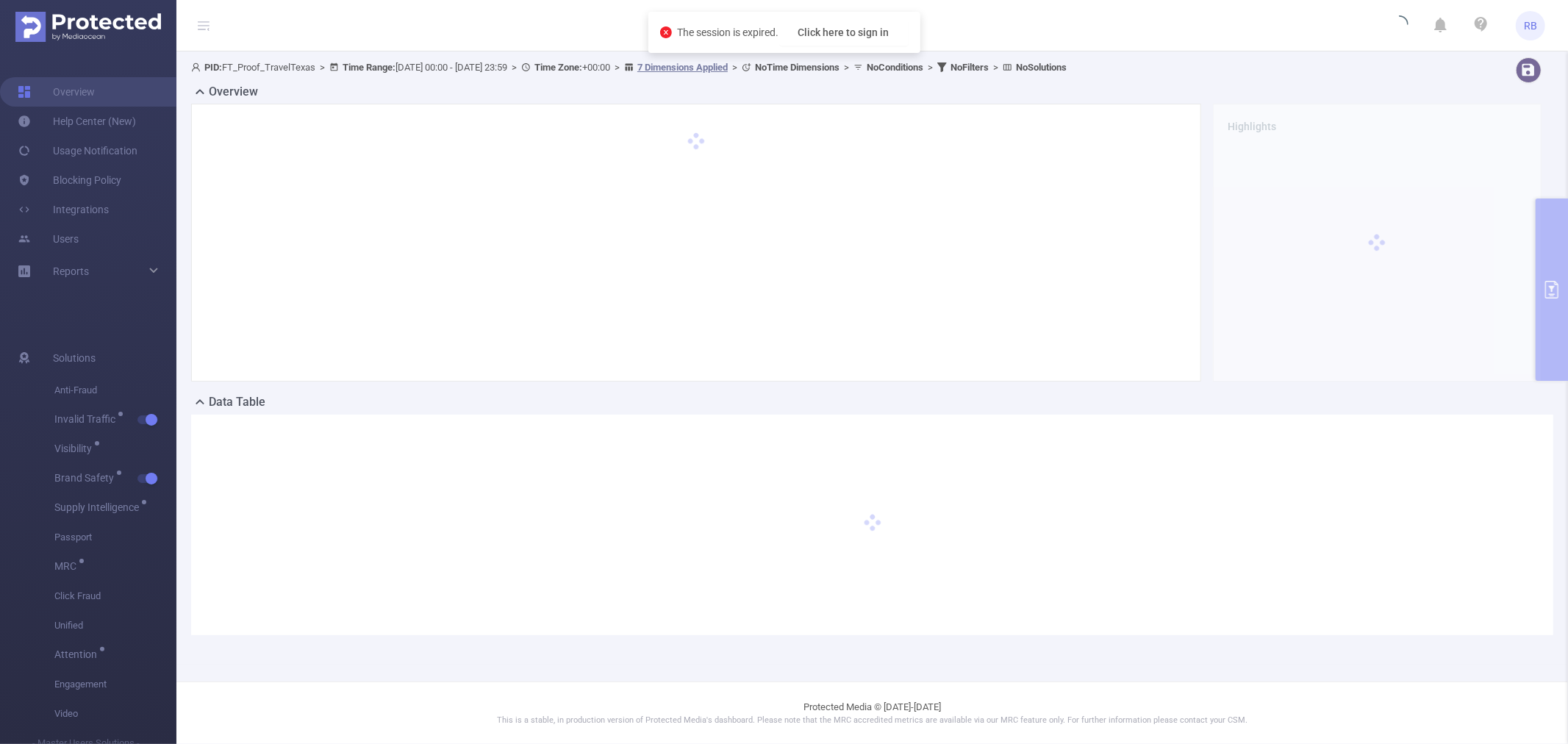
scroll to position [0, 0]
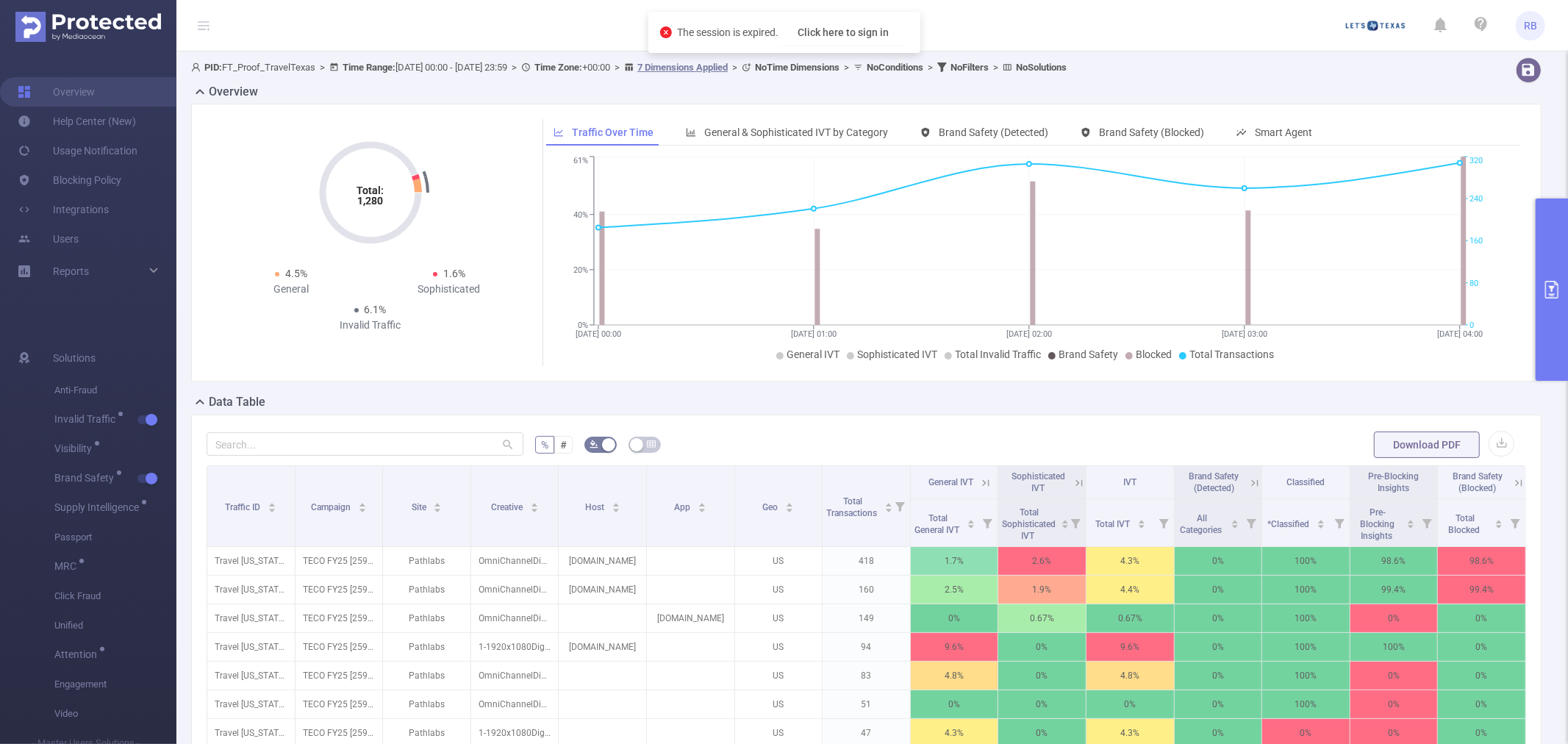
click at [1546, 269] on button "primary" at bounding box center [1552, 290] width 33 height 182
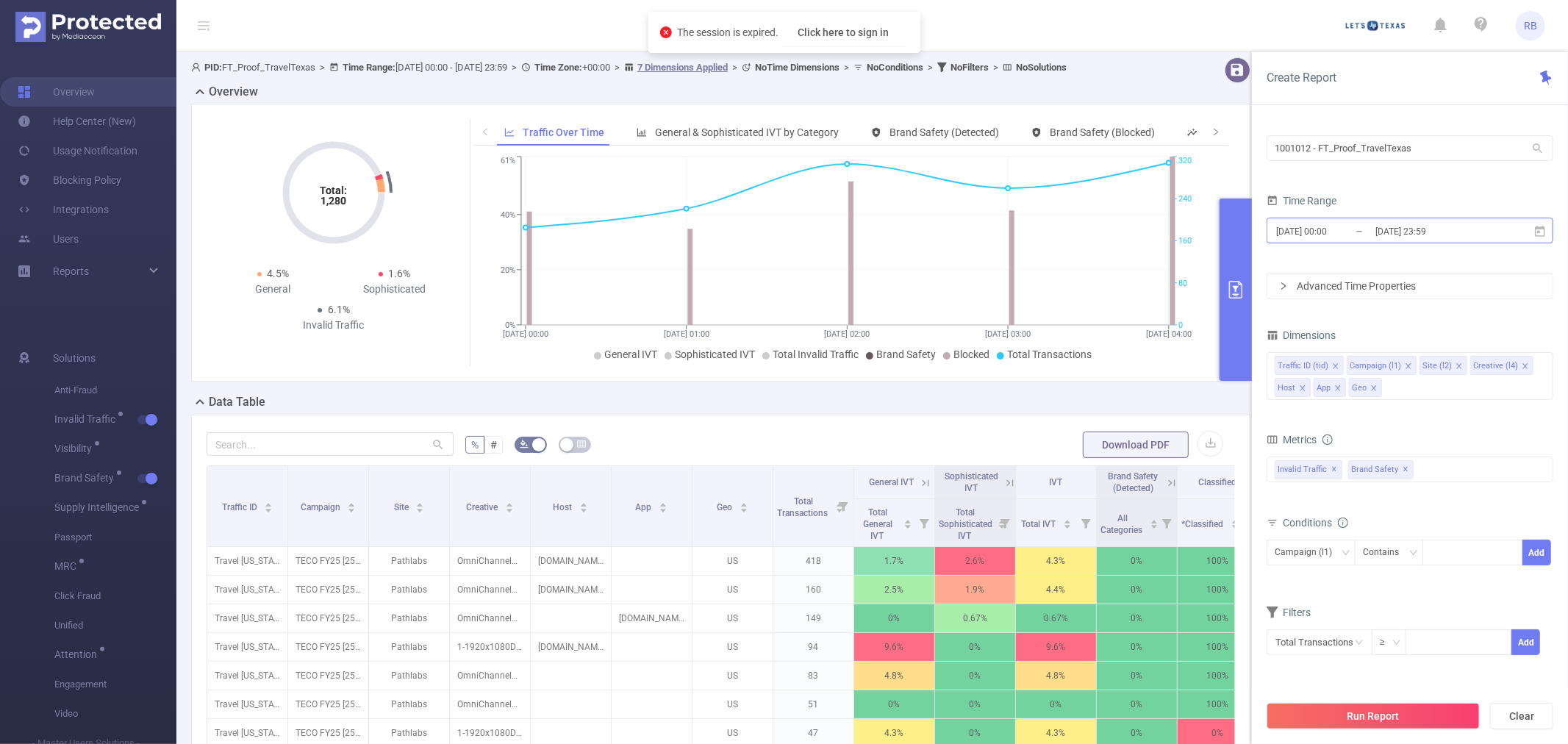
click at [1371, 223] on input "[DATE] 00:00" at bounding box center [1334, 231] width 119 height 20
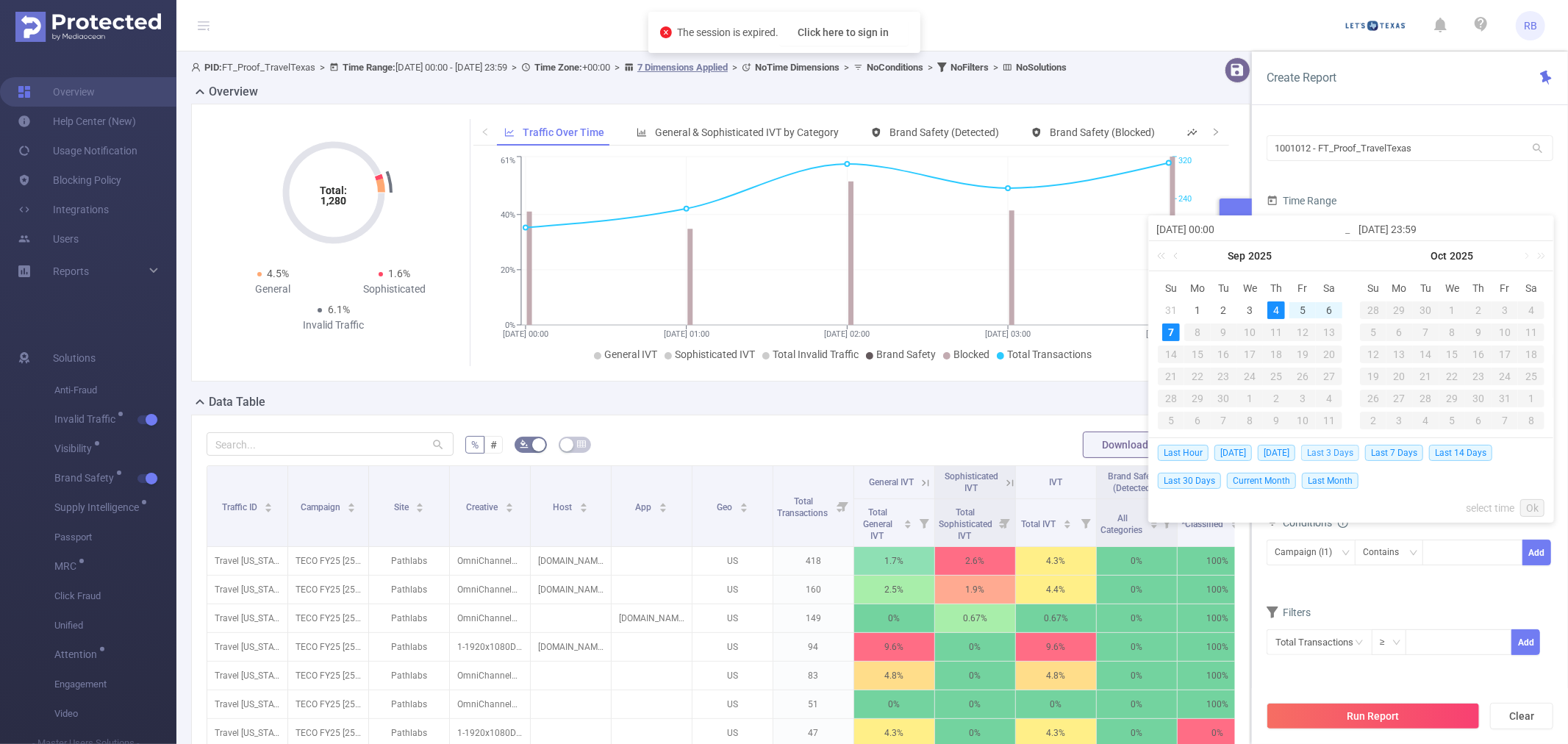
click at [1343, 451] on span "Last 3 Days" at bounding box center [1330, 453] width 58 height 16
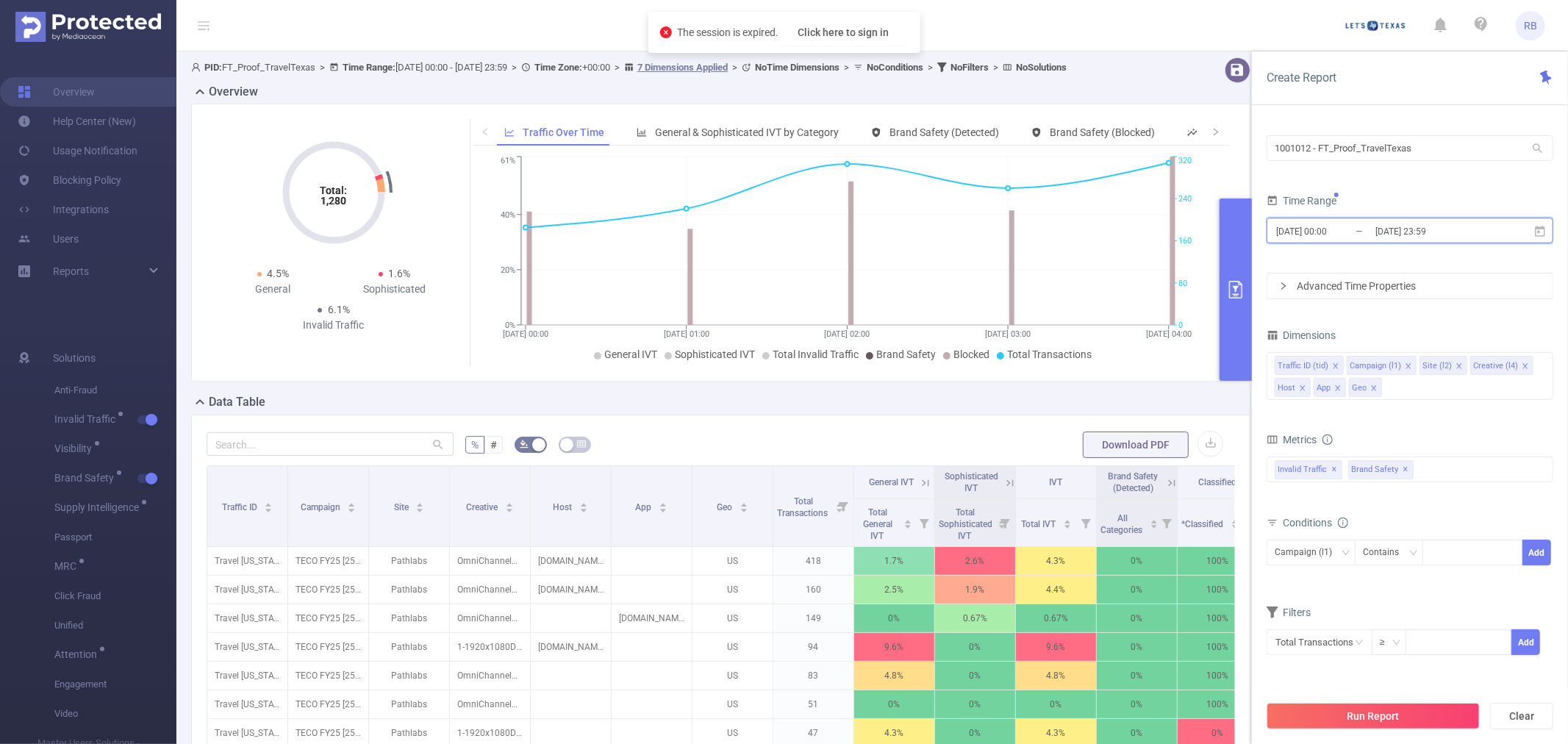
click at [1383, 241] on span "[DATE] 00:00 _ [DATE] 23:59" at bounding box center [1410, 230] width 287 height 26
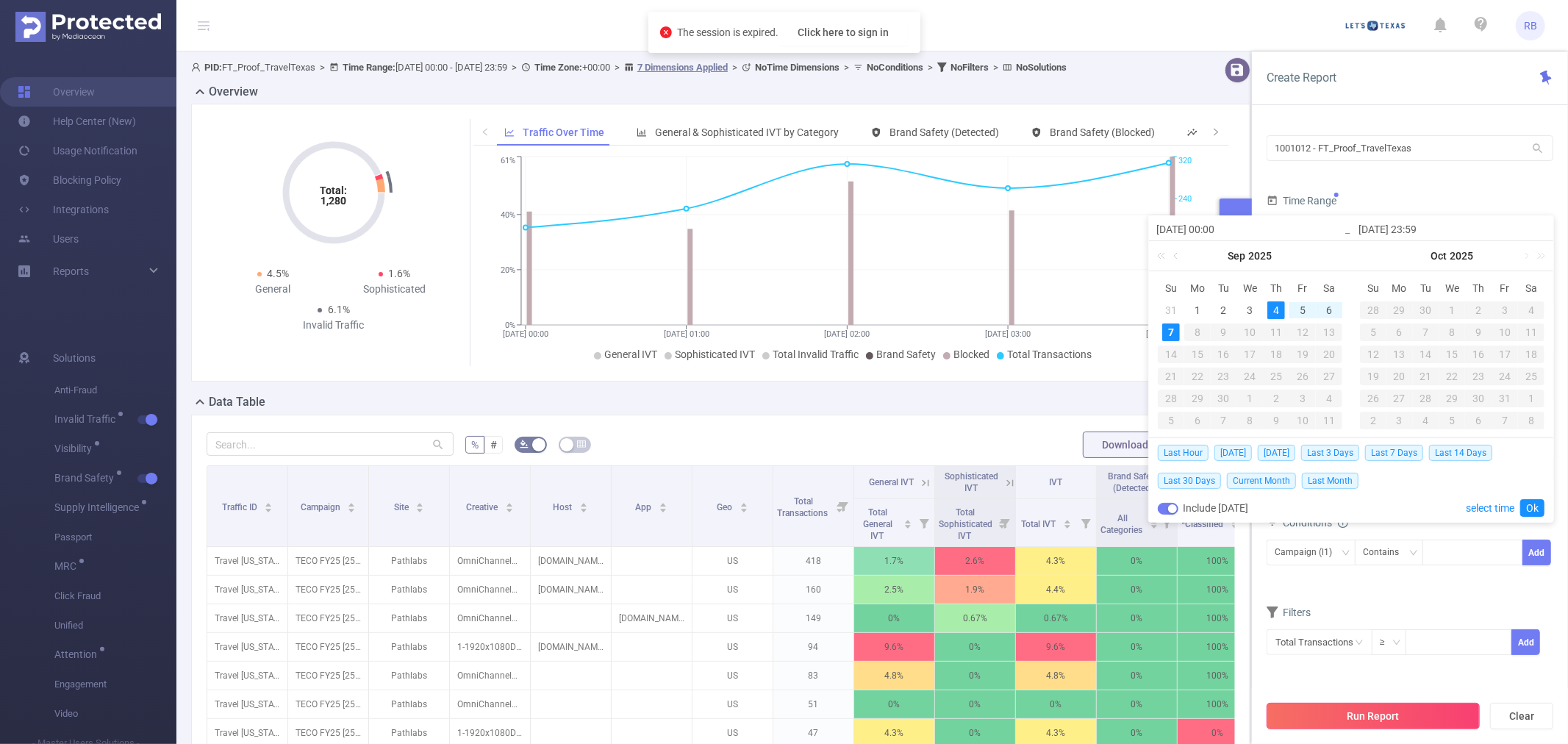
click at [1408, 720] on button "Run Report" at bounding box center [1373, 716] width 214 height 27
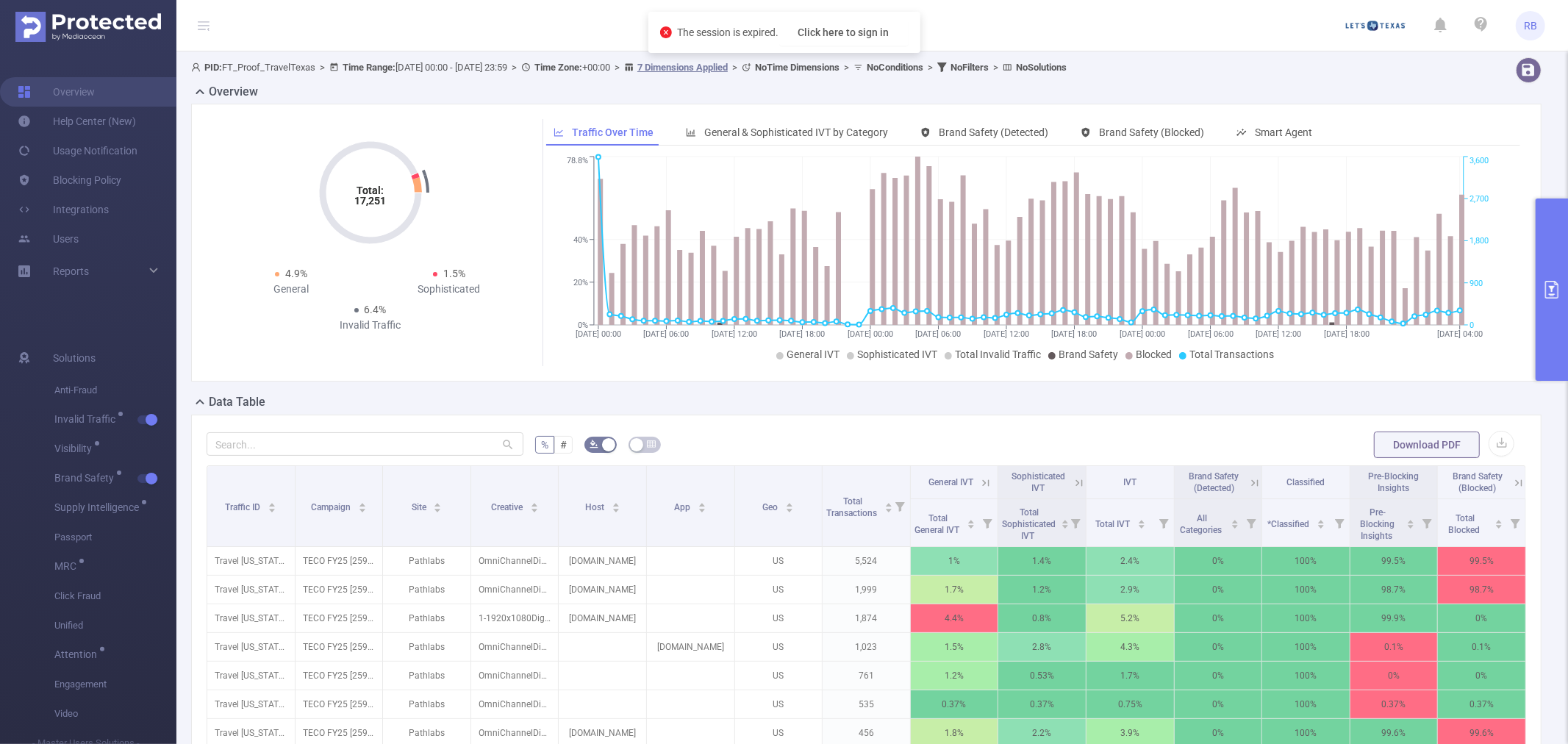
click at [1544, 302] on button "primary" at bounding box center [1552, 290] width 33 height 182
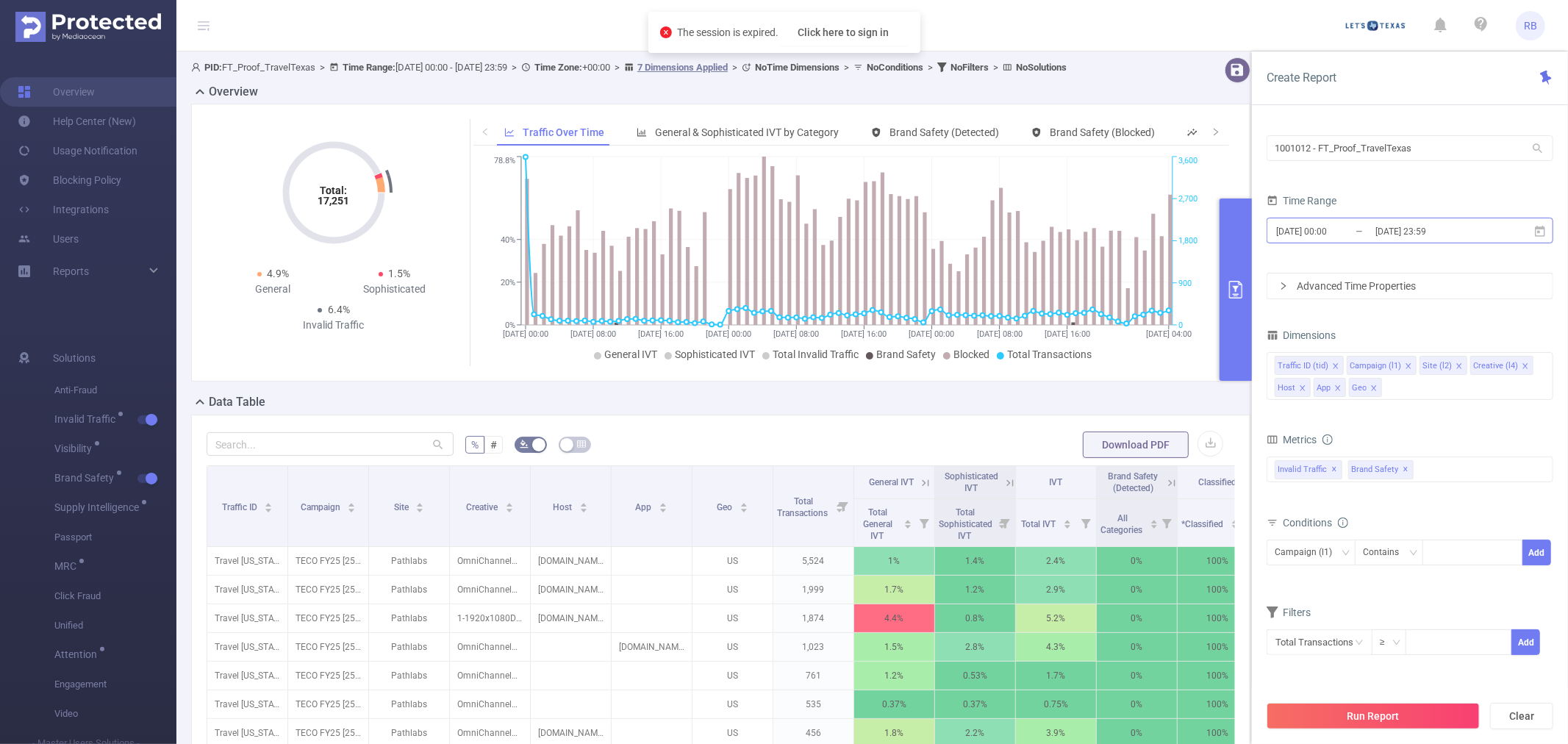
click at [1423, 233] on input "[DATE] 23:59" at bounding box center [1433, 231] width 119 height 20
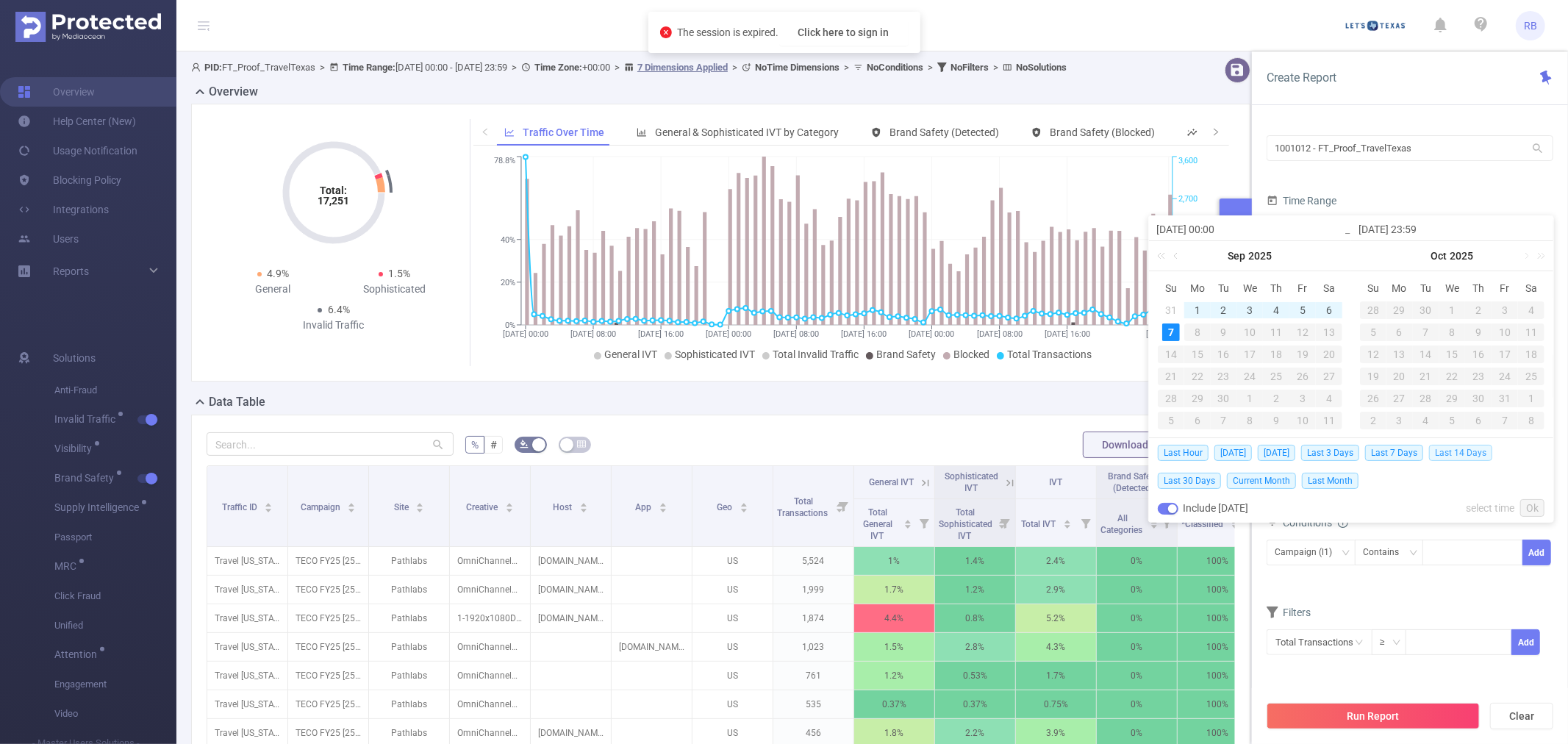
click at [1468, 454] on span "Last 14 Days" at bounding box center [1461, 453] width 64 height 16
type input "[DATE] 00:00"
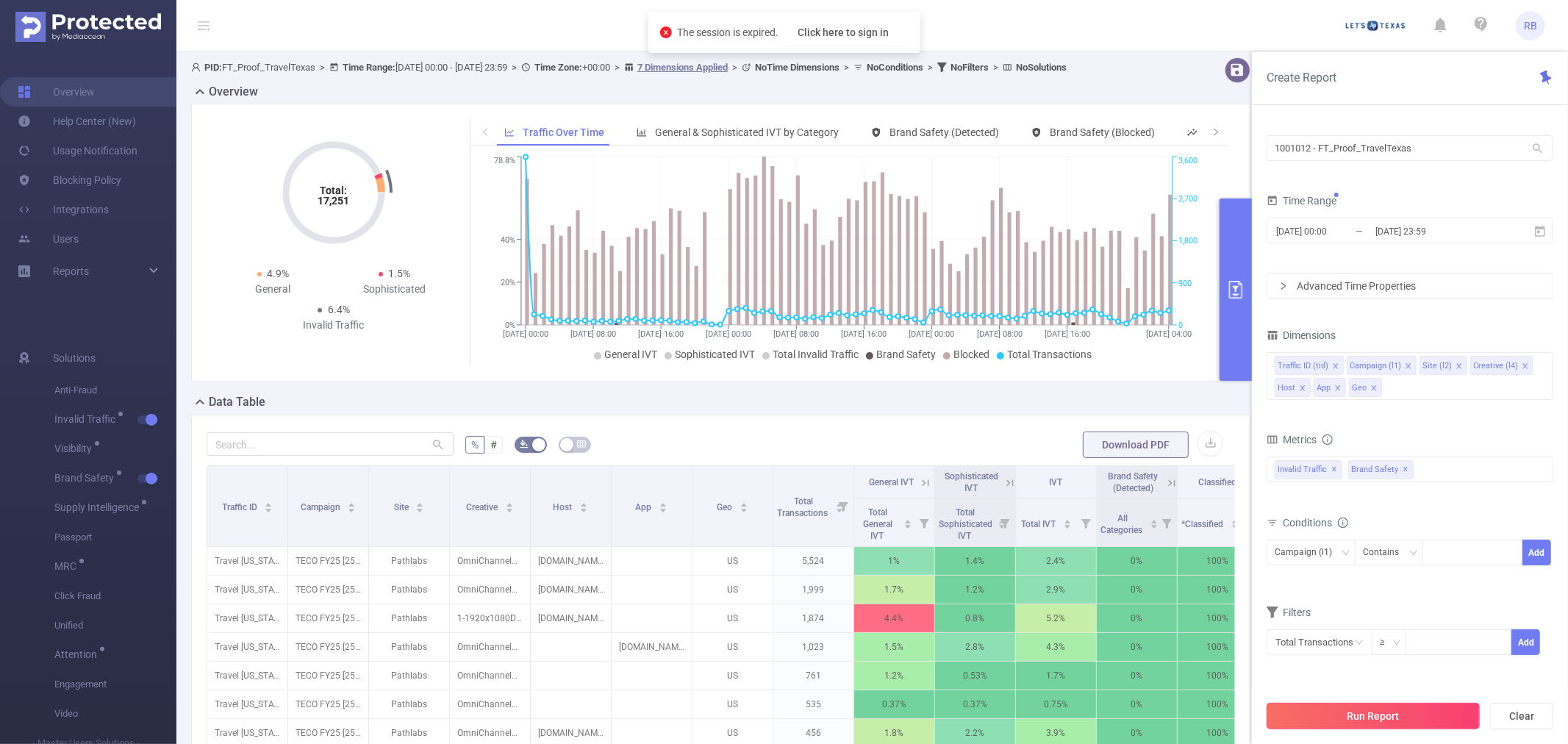
click at [1377, 726] on button "Run Report" at bounding box center [1373, 716] width 214 height 27
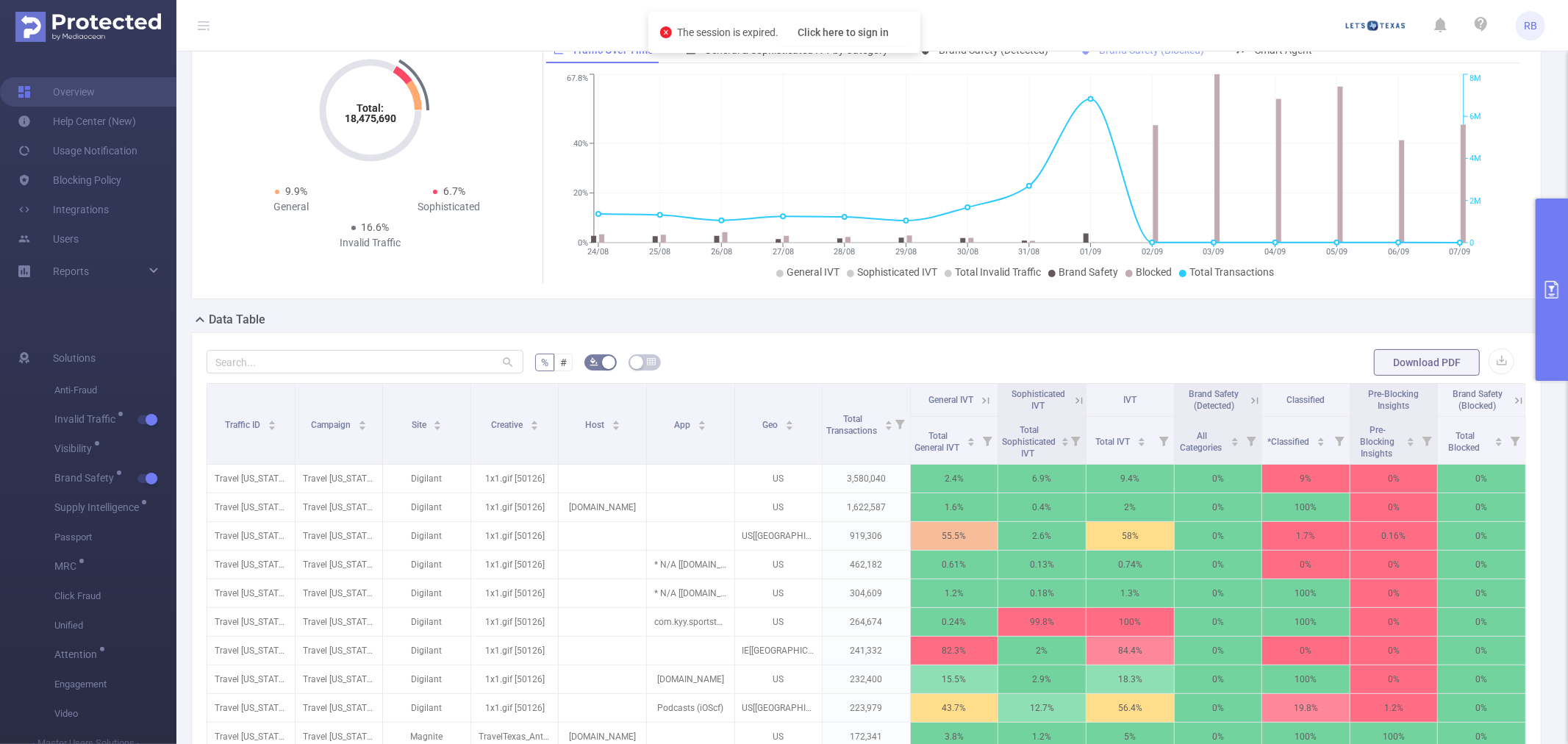
scroll to position [81, 0]
click at [1547, 262] on button "primary" at bounding box center [1552, 290] width 33 height 182
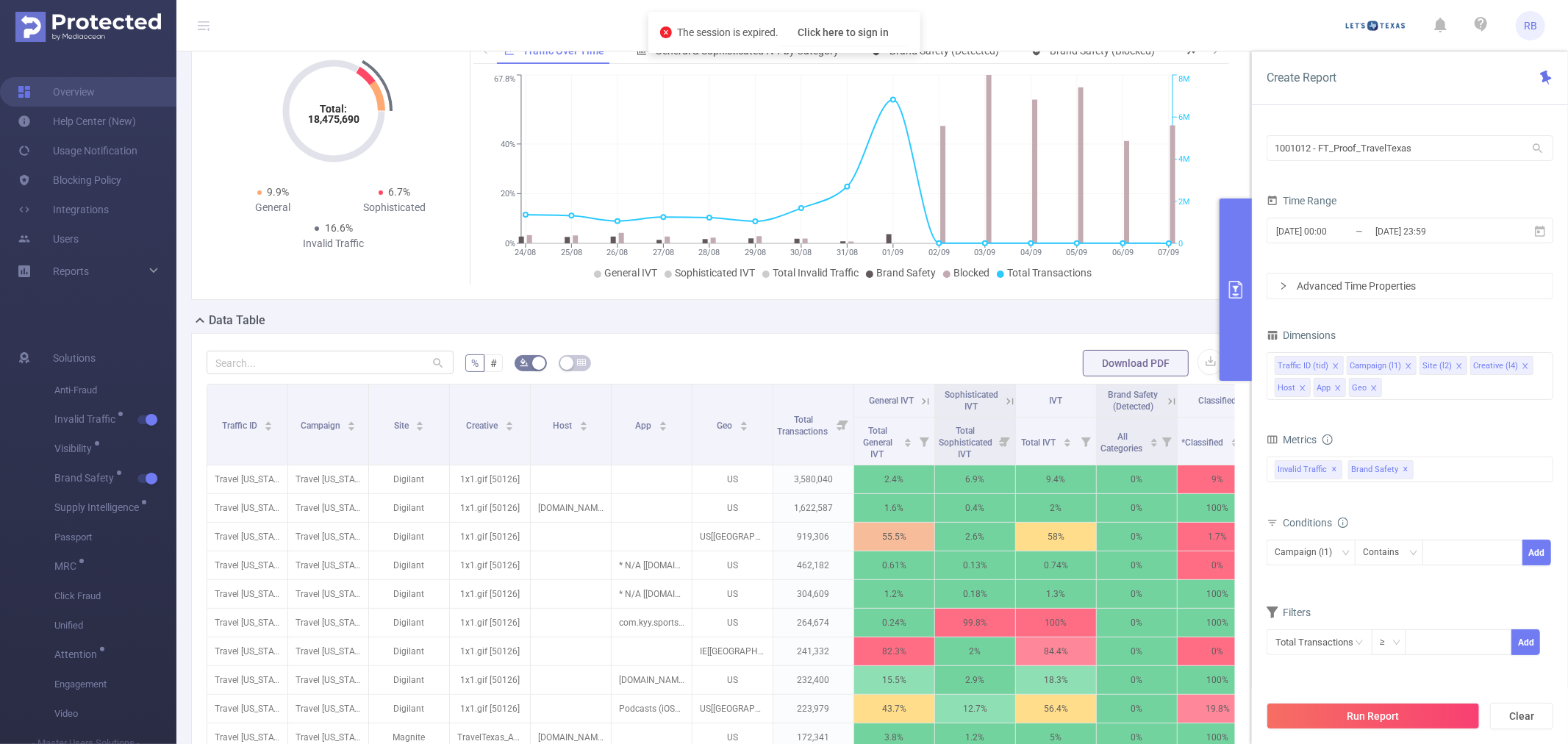
drag, startPoint x: 890, startPoint y: 122, endPoint x: 528, endPoint y: 18, distance: 376.6
click at [528, 18] on header "RB" at bounding box center [784, 26] width 1568 height 52
